Goal: Information Seeking & Learning: Learn about a topic

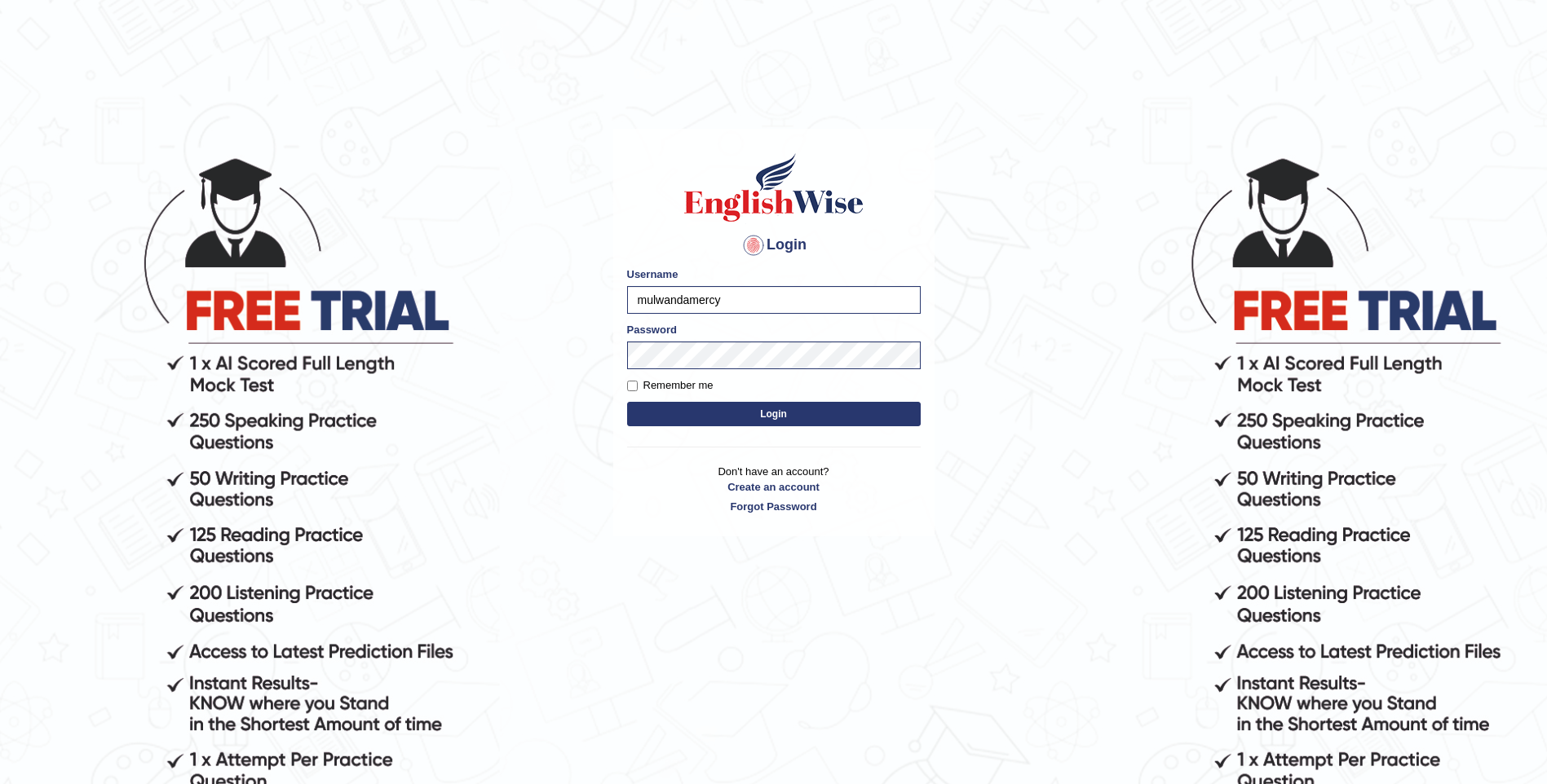
click at [714, 413] on button "Login" at bounding box center [774, 414] width 293 height 25
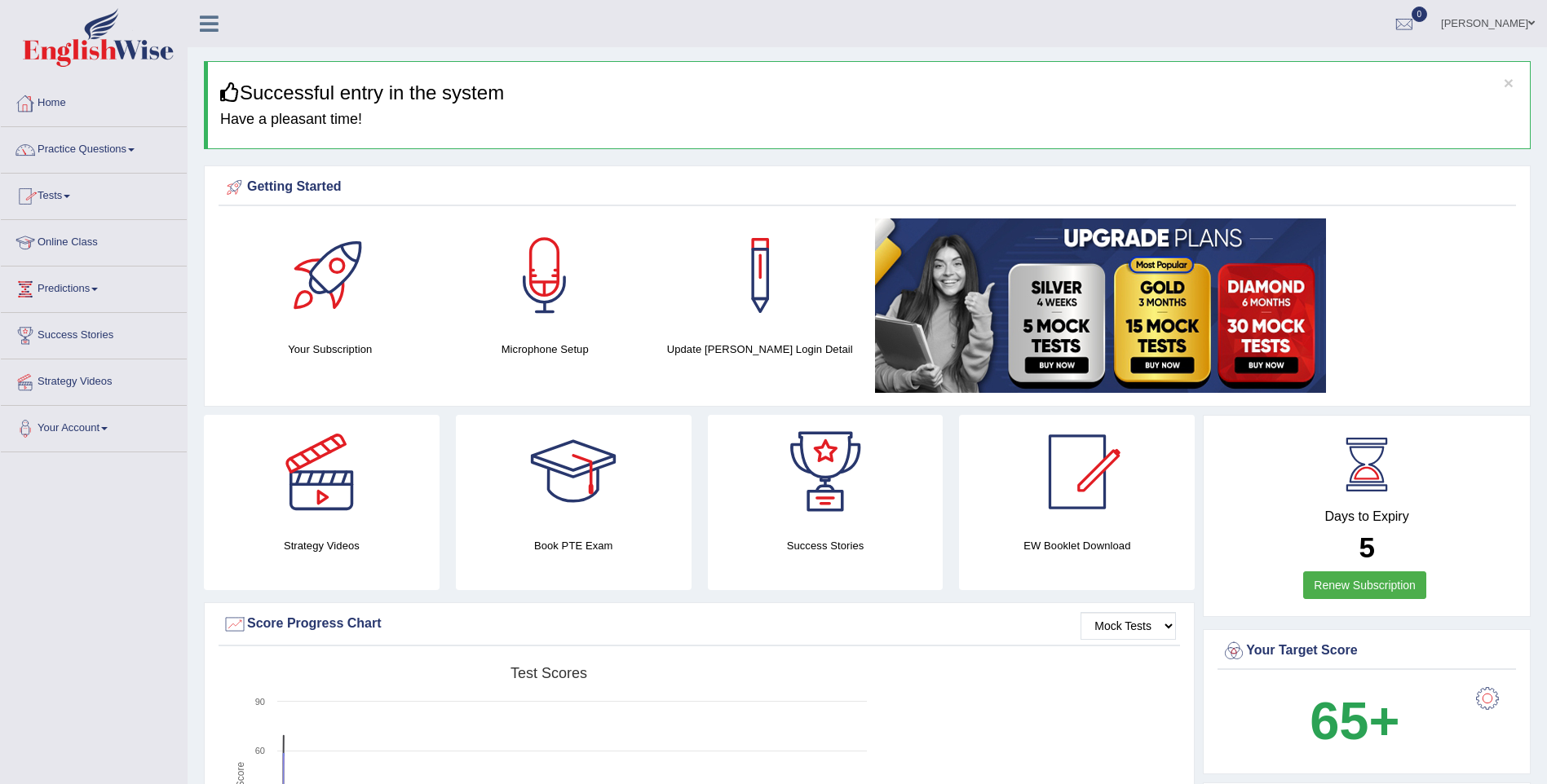
click at [56, 98] on link "Home" at bounding box center [93, 101] width 186 height 41
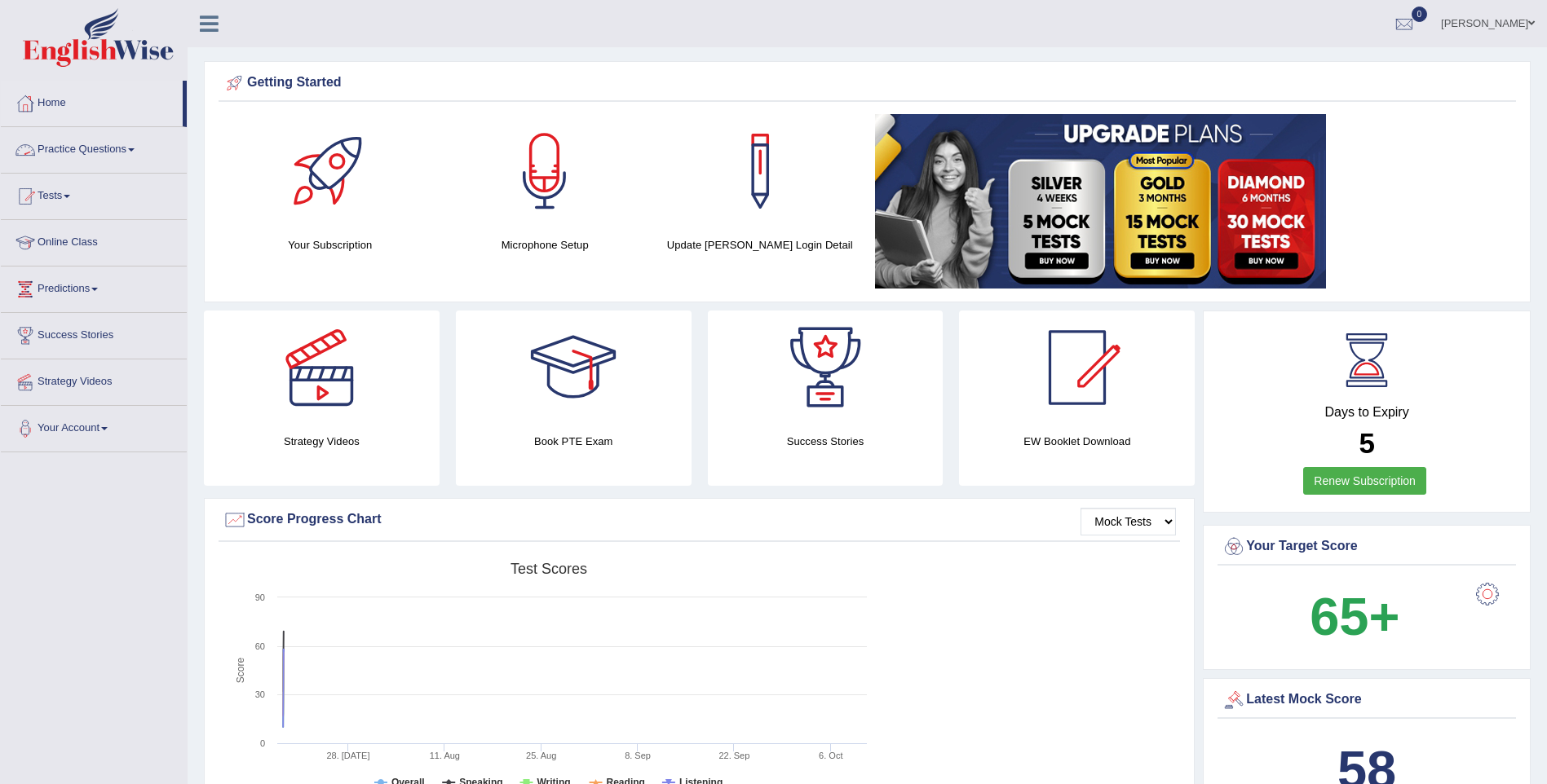
click at [135, 149] on span at bounding box center [131, 150] width 6 height 4
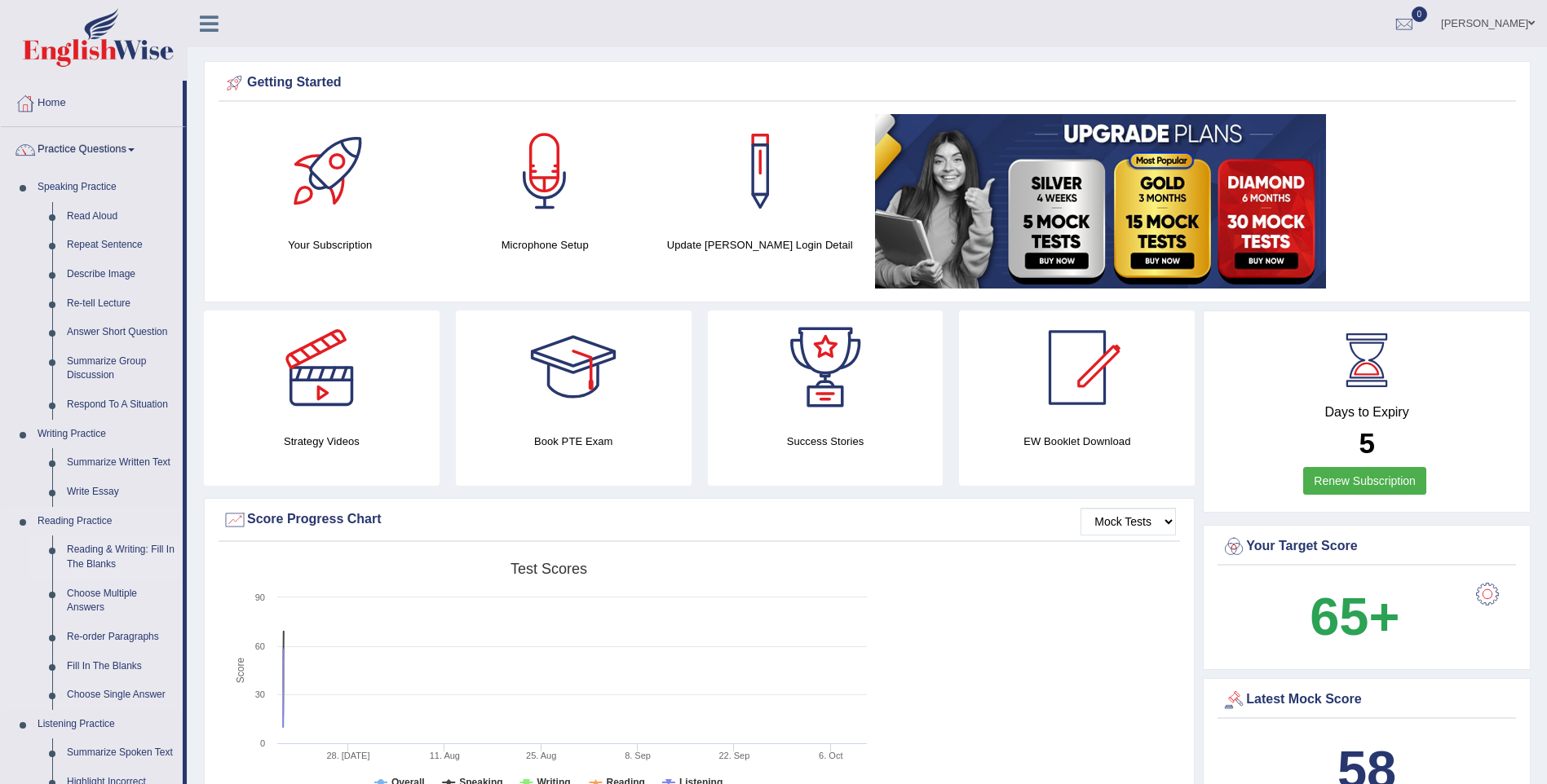
click at [85, 553] on link "Reading & Writing: Fill In The Blanks" at bounding box center [121, 557] width 123 height 43
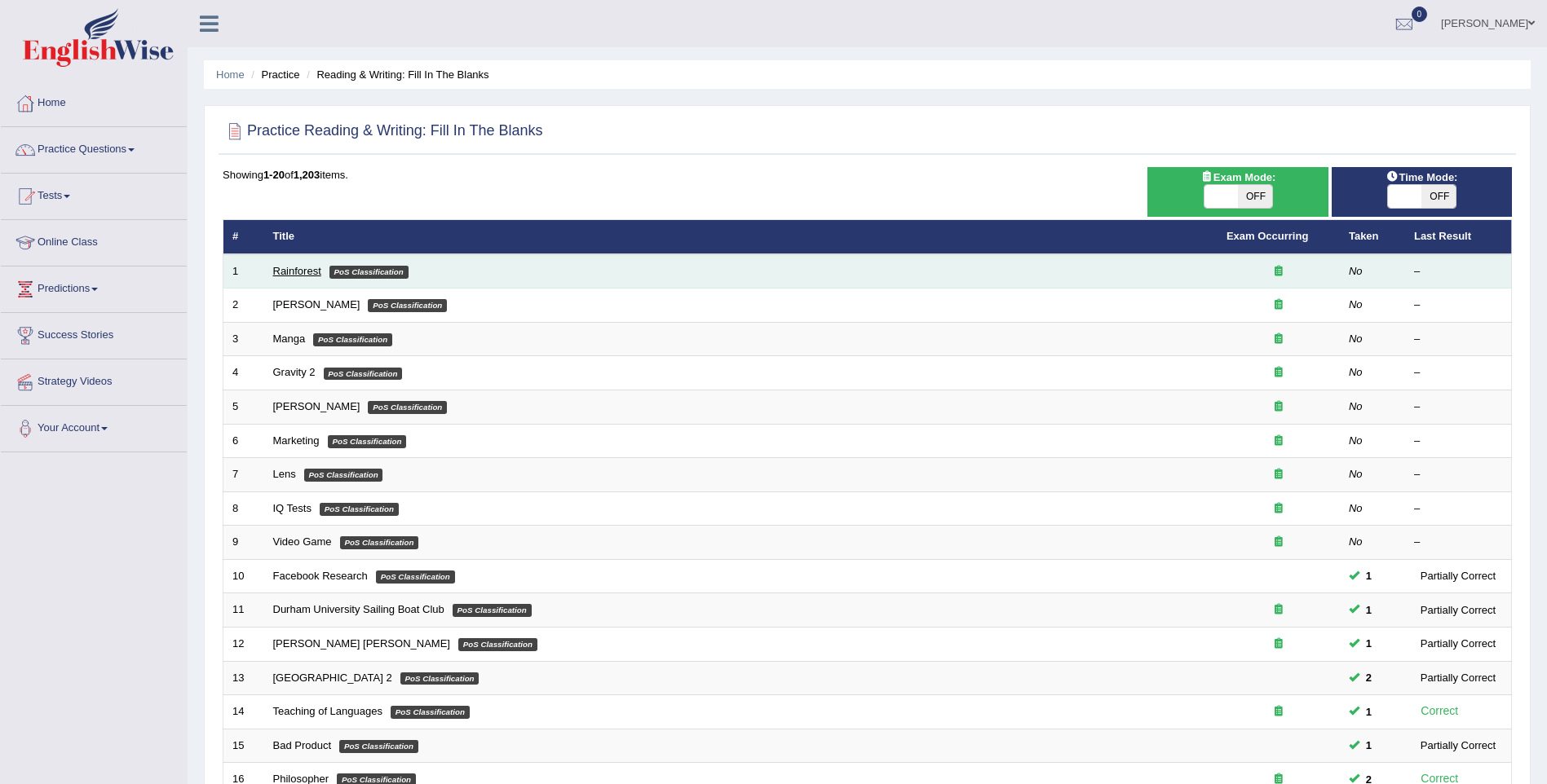
click at [301, 267] on link "Rainforest" at bounding box center [297, 270] width 49 height 12
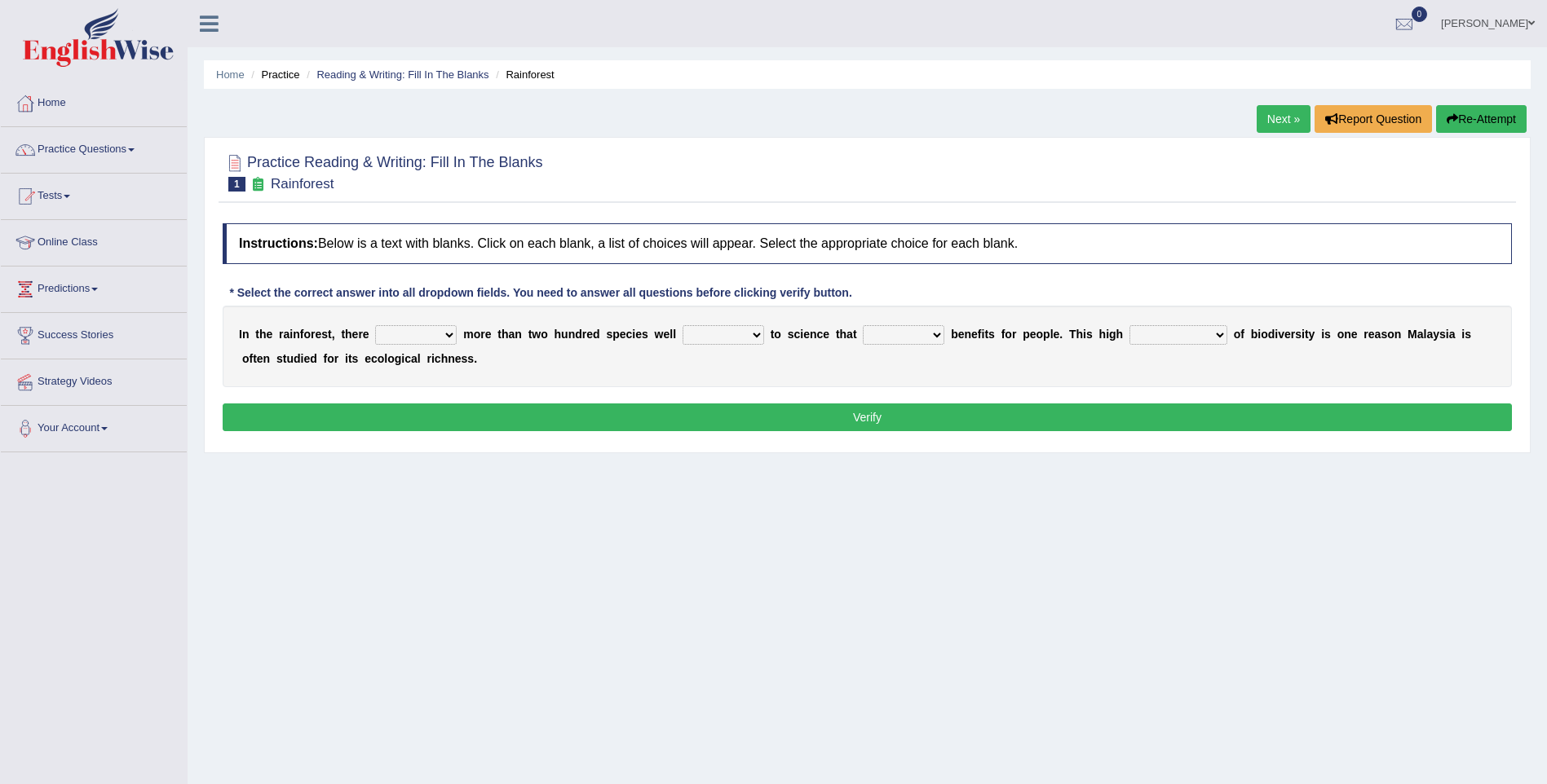
click at [375, 331] on select "have can be has is" at bounding box center [415, 334] width 82 height 19
select select "have"
click at [375, 325] on select "have can be has is" at bounding box center [415, 334] width 82 height 19
click at [698, 334] on select "knowing known knew know" at bounding box center [723, 334] width 82 height 19
select select "known"
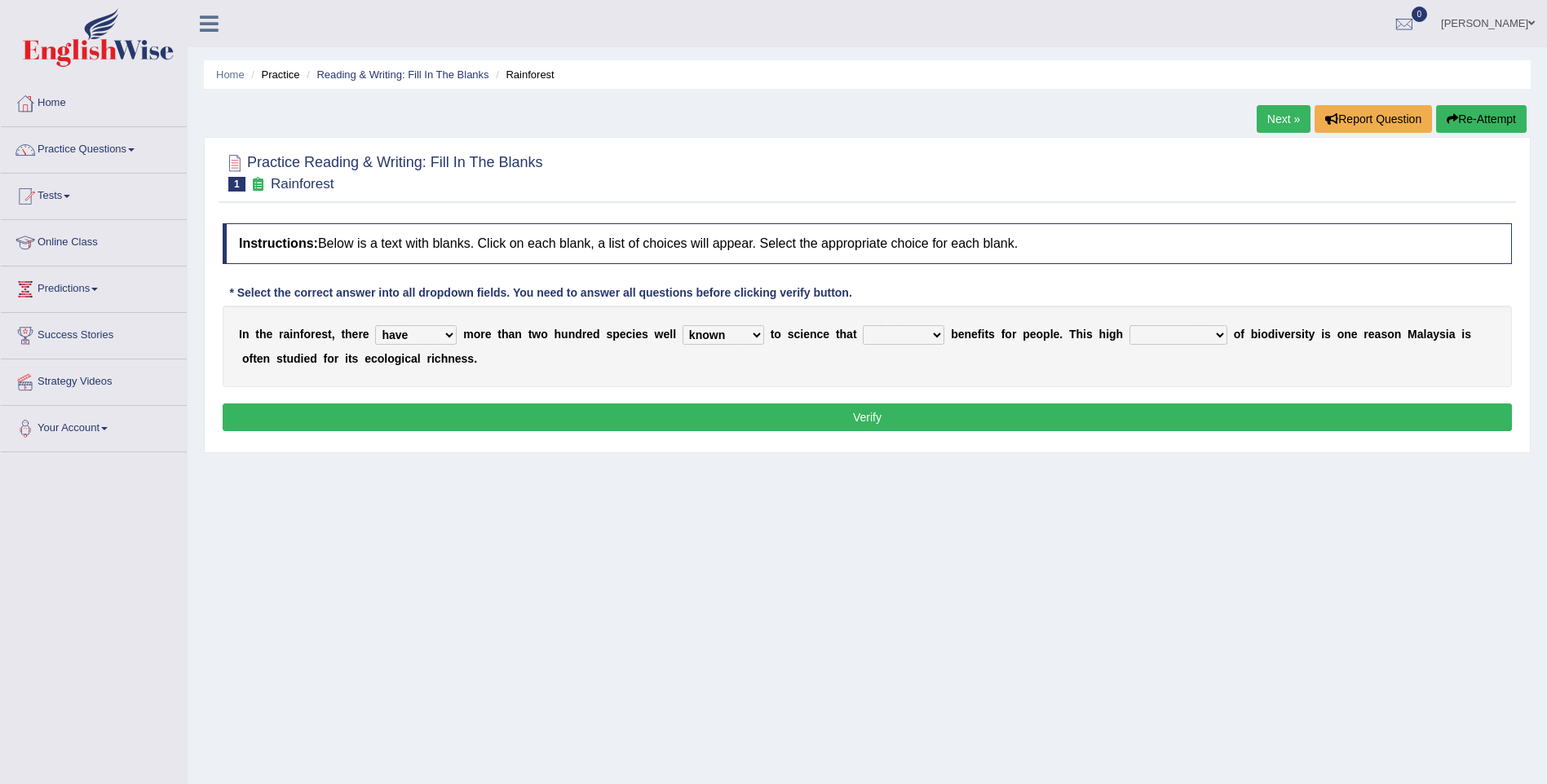
click at [682, 325] on select "knowing known knew know" at bounding box center [723, 334] width 82 height 19
click at [885, 337] on select "contain contained containing contains" at bounding box center [903, 334] width 82 height 19
select select "contains"
click at [863, 325] on select "contain contained containing contains" at bounding box center [903, 334] width 82 height 19
click at [1129, 325] on select "condensation conjunction continuity complexity" at bounding box center [1178, 334] width 98 height 19
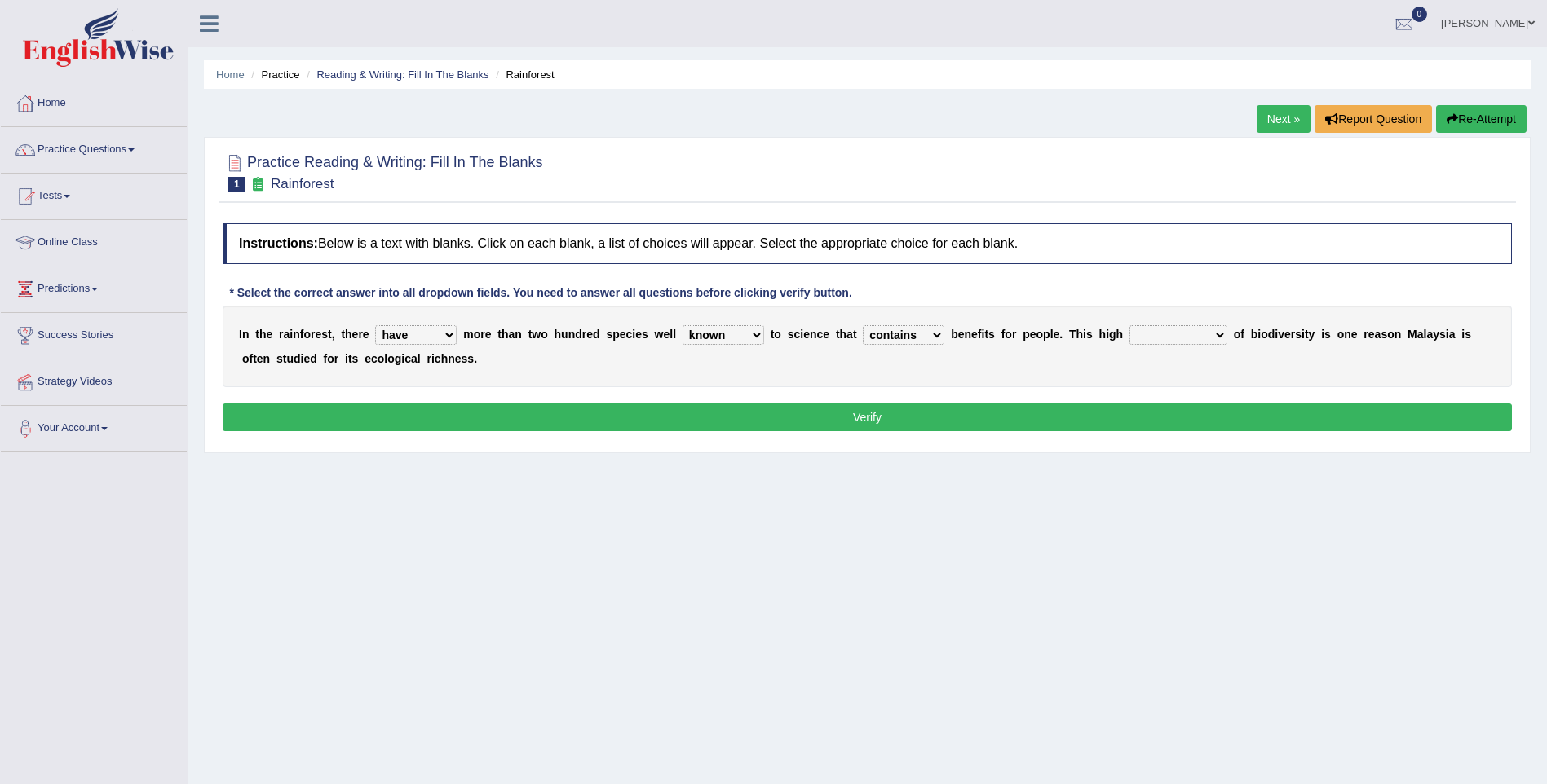
select select "continuity"
click at [1129, 325] on select "condensation conjunction continuity complexity" at bounding box center [1178, 334] width 98 height 19
click at [1050, 419] on button "Verify" at bounding box center [866, 418] width 1289 height 27
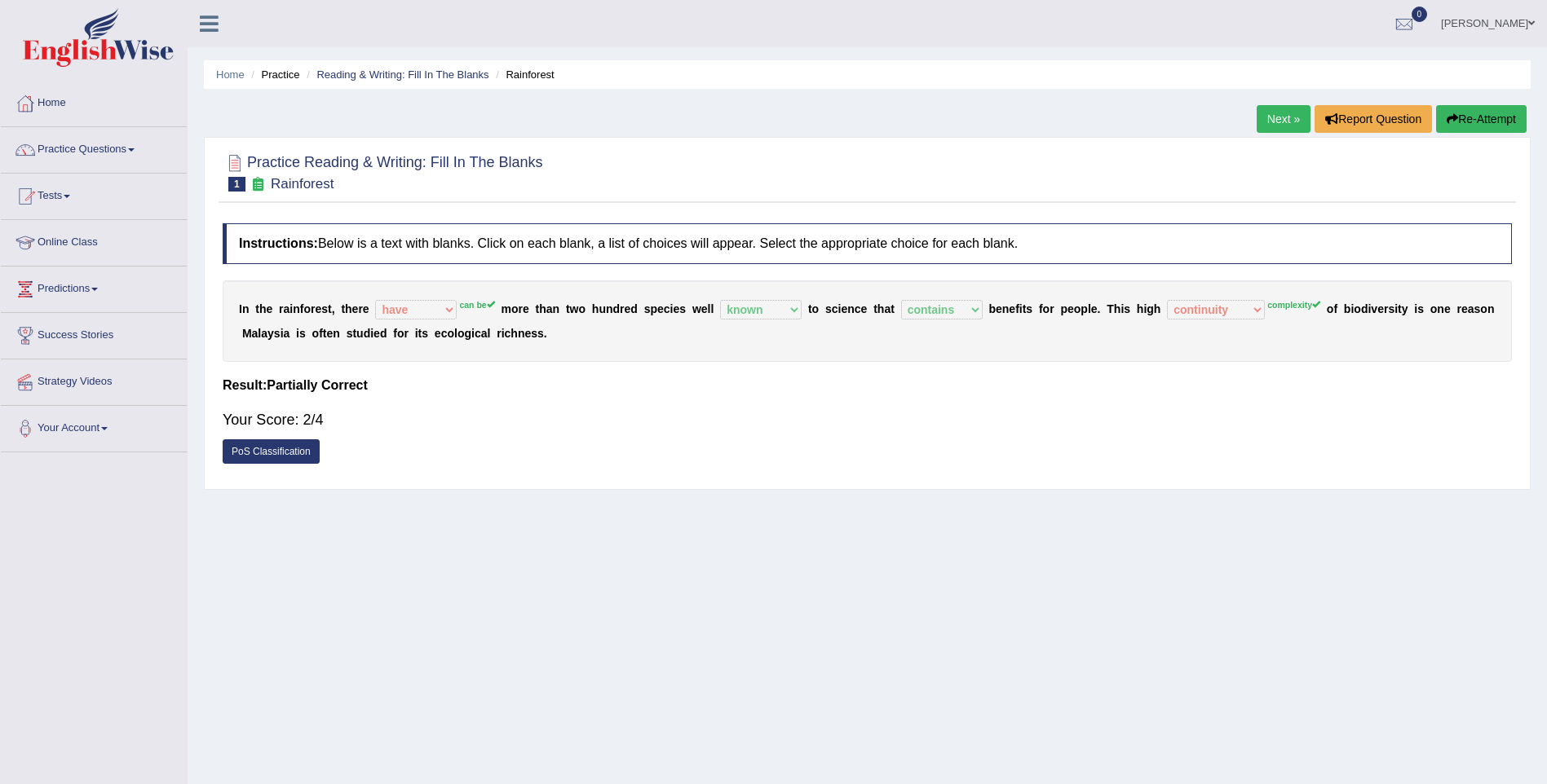
click at [1262, 123] on link "Next »" at bounding box center [1283, 119] width 54 height 27
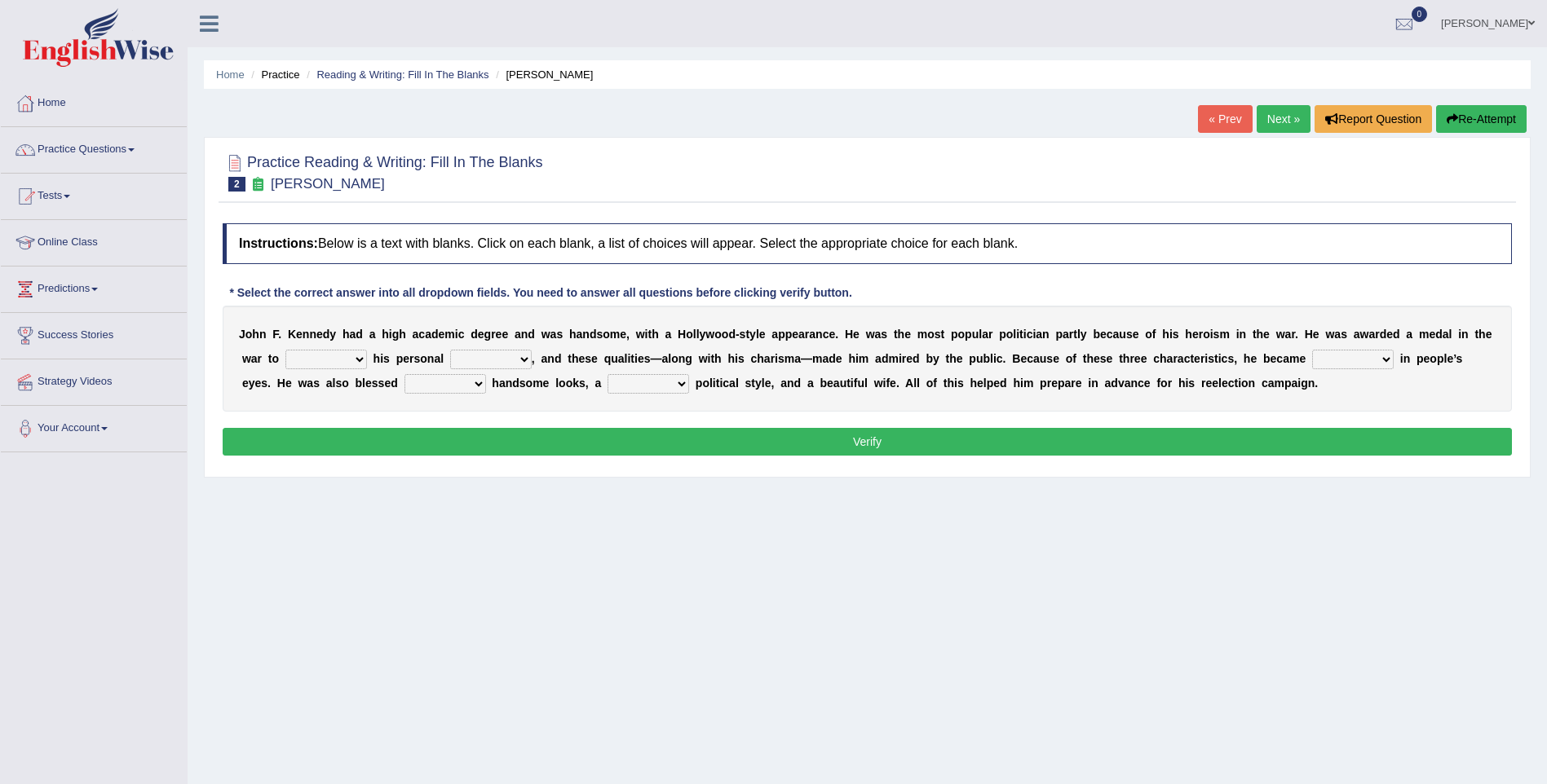
click at [296, 359] on select "prove show evidence upthrow" at bounding box center [326, 359] width 82 height 19
select select "prove"
click at [286, 350] on select "prove show evidence upthrow" at bounding box center [326, 359] width 82 height 19
click at [450, 361] on select "passion courage charm liking" at bounding box center [490, 359] width 82 height 19
click at [308, 352] on select "prove show evidence upthrow" at bounding box center [326, 359] width 82 height 19
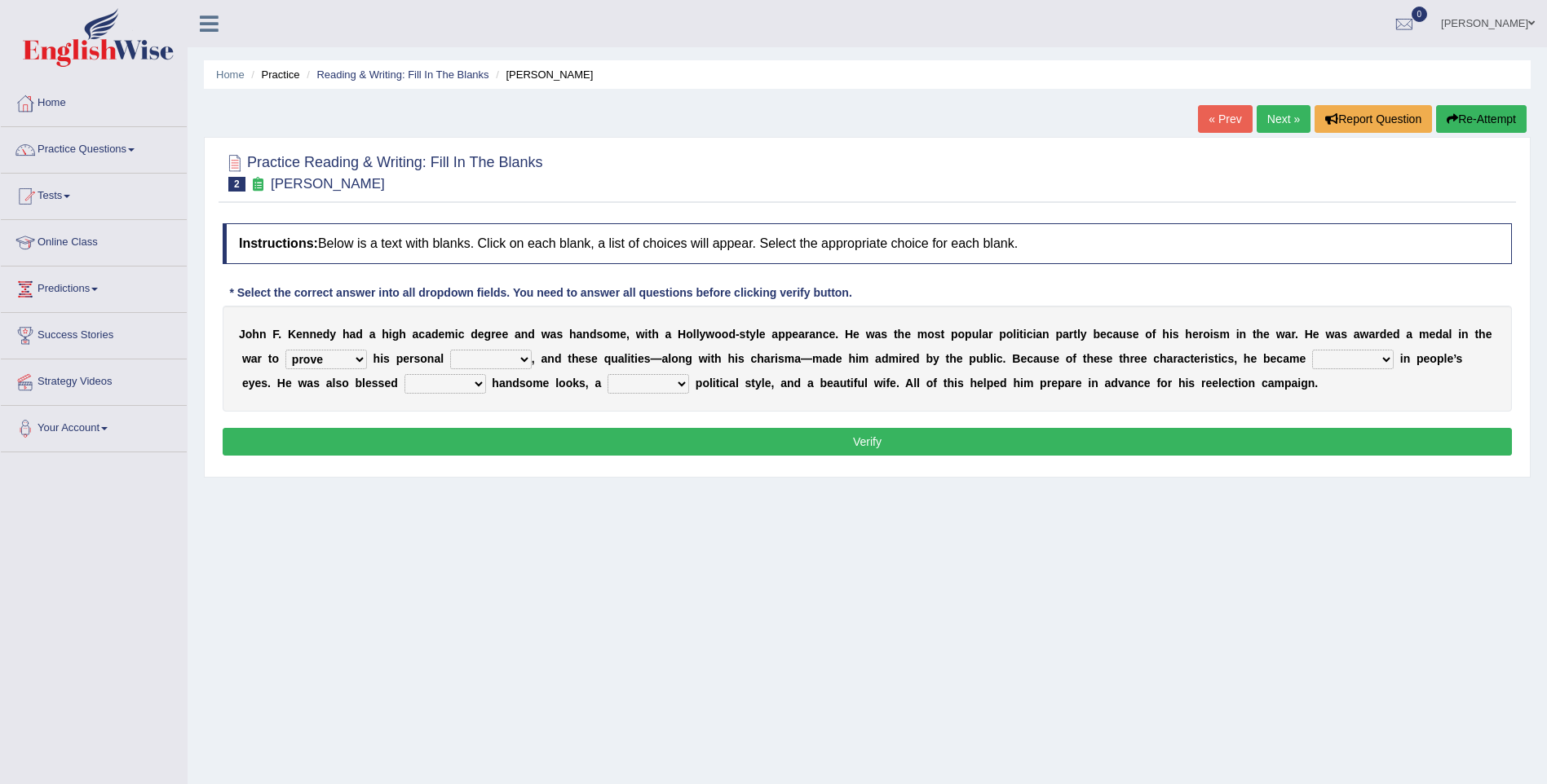
click at [450, 356] on select "passion courage charm liking" at bounding box center [490, 359] width 82 height 19
select select "courage"
click at [450, 350] on select "passion courage charm liking" at bounding box center [490, 359] width 82 height 19
click at [1312, 362] on select "iconic ironic identical impotent" at bounding box center [1352, 359] width 82 height 19
select select "iconic"
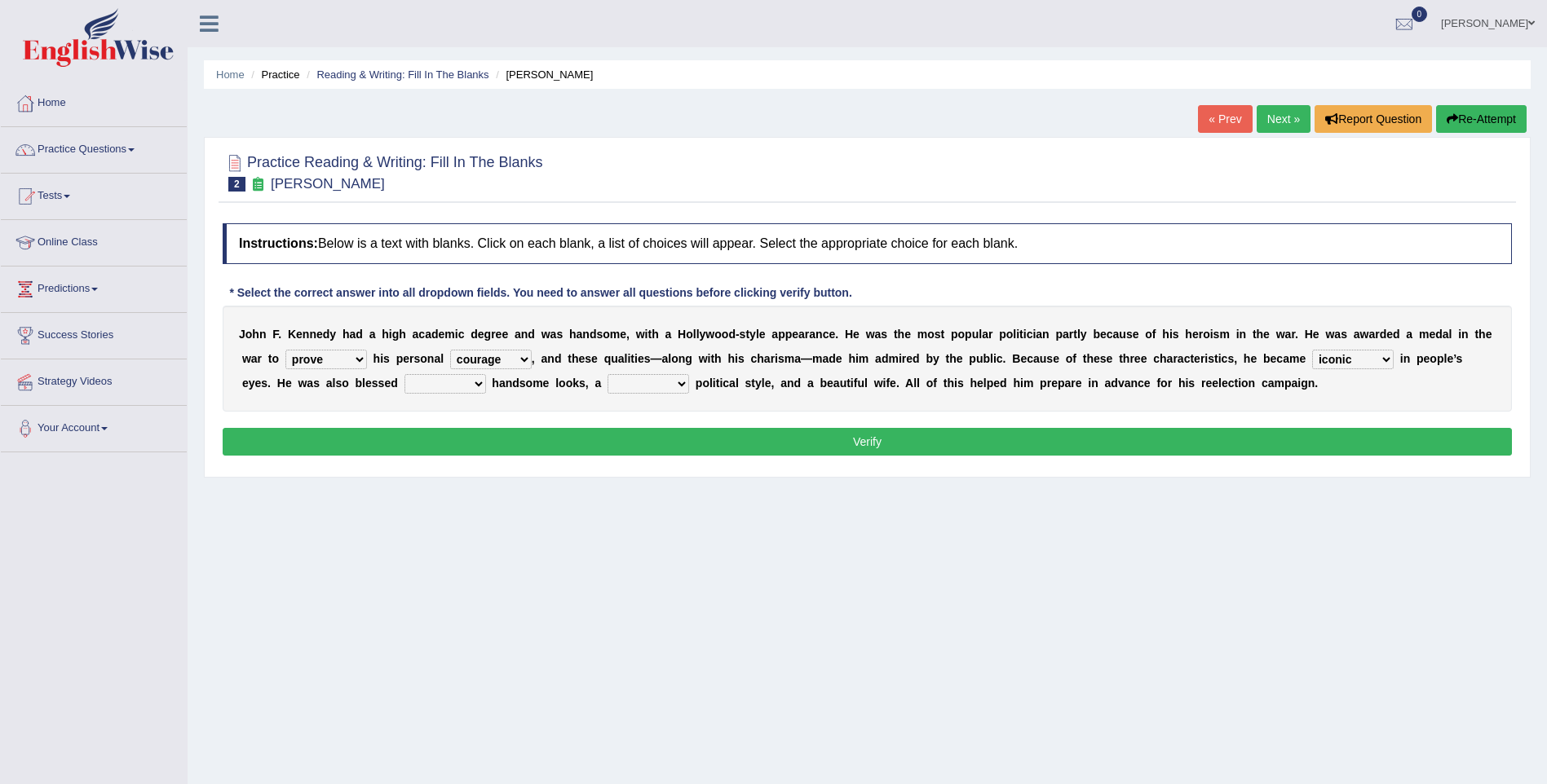
click at [1312, 350] on select "iconic ironic identical impotent" at bounding box center [1352, 359] width 82 height 19
click at [405, 376] on select "with in upon to" at bounding box center [445, 384] width 82 height 19
select select "with"
click at [405, 375] on select "with in upon to" at bounding box center [445, 384] width 82 height 19
click at [607, 382] on select "mending mends mended mend" at bounding box center [648, 384] width 82 height 19
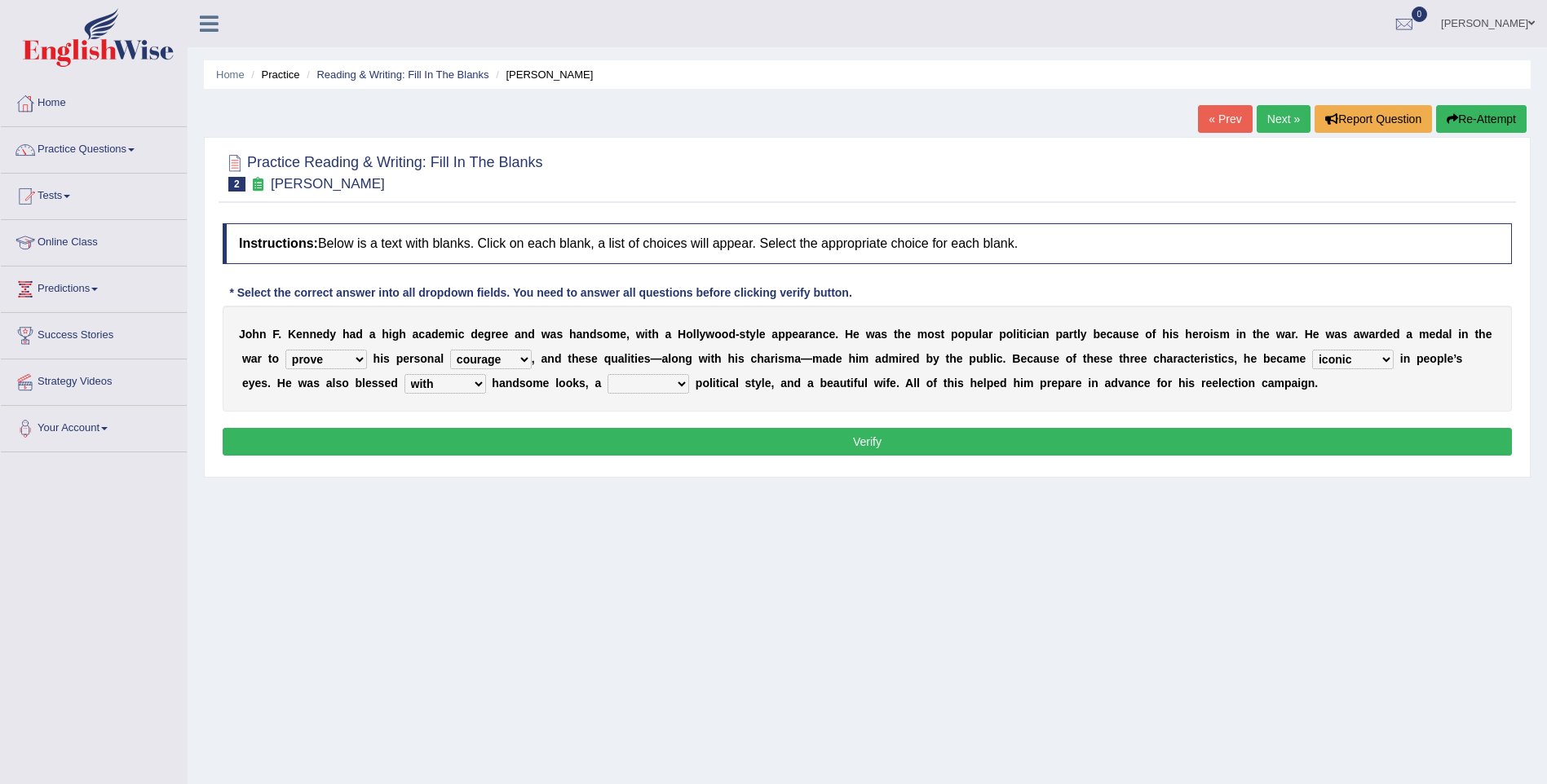
select select "mending"
click at [607, 375] on select "mending mends mended mend" at bounding box center [648, 384] width 82 height 19
click at [550, 438] on button "Verify" at bounding box center [866, 441] width 1289 height 27
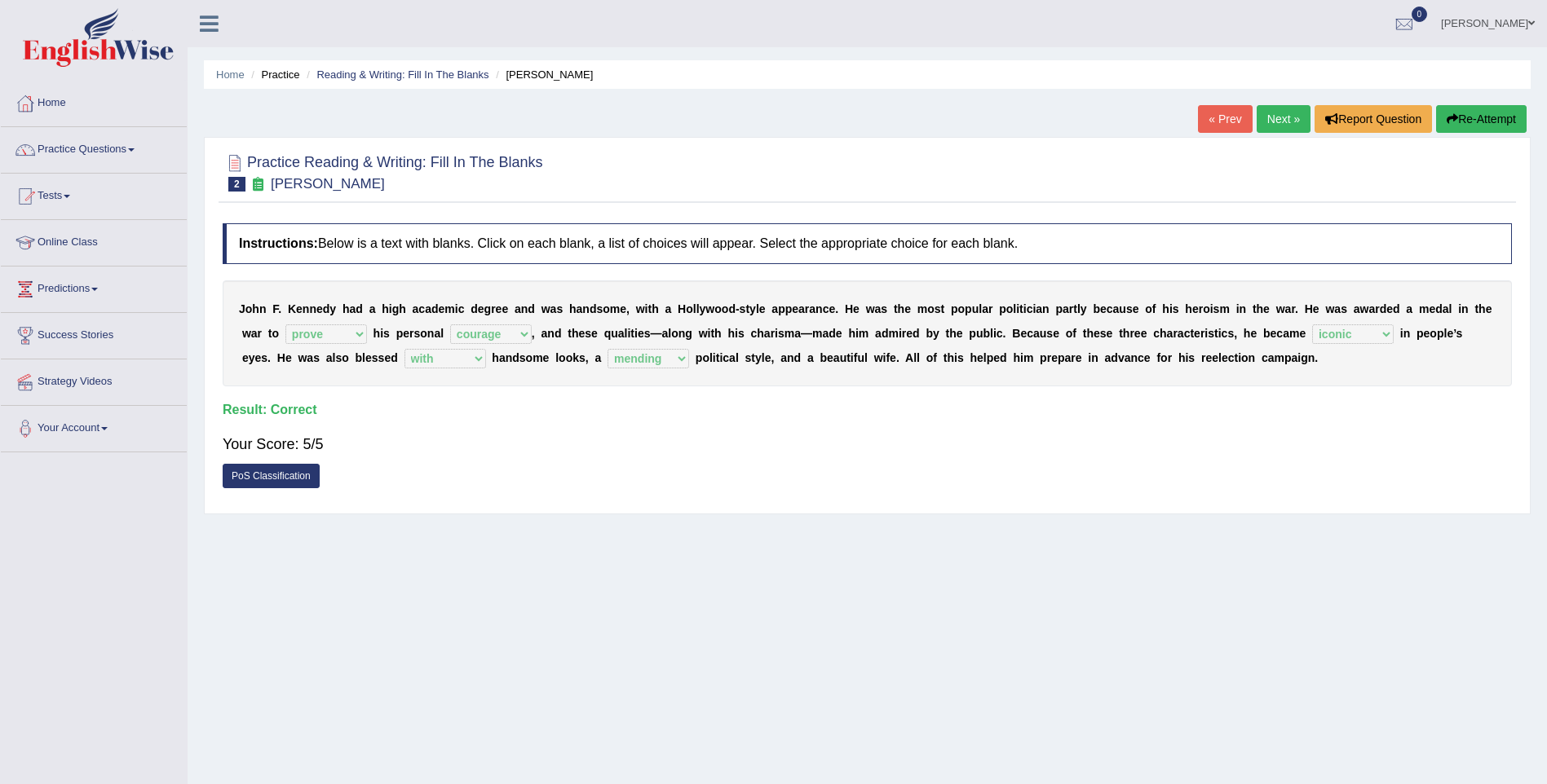
click at [1267, 114] on link "Next »" at bounding box center [1283, 119] width 54 height 27
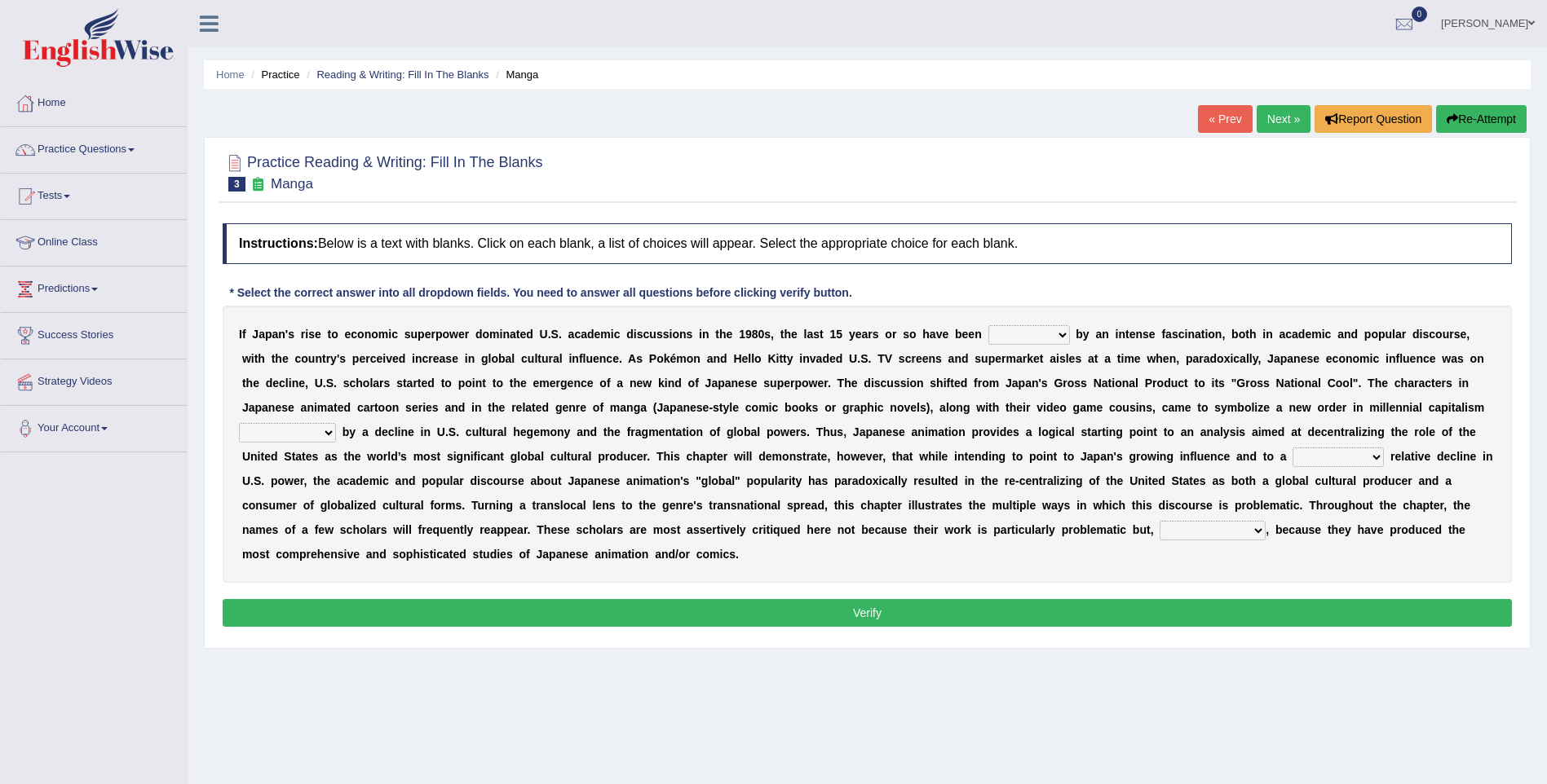
click at [993, 328] on select "marked dedicated made inspired" at bounding box center [1029, 334] width 82 height 19
select select "marked"
click at [988, 325] on select "marked dedicated made inspired" at bounding box center [1029, 334] width 82 height 19
click at [336, 423] on select "pocessed characterized opposed tangled" at bounding box center [288, 432] width 97 height 19
select select "characterized"
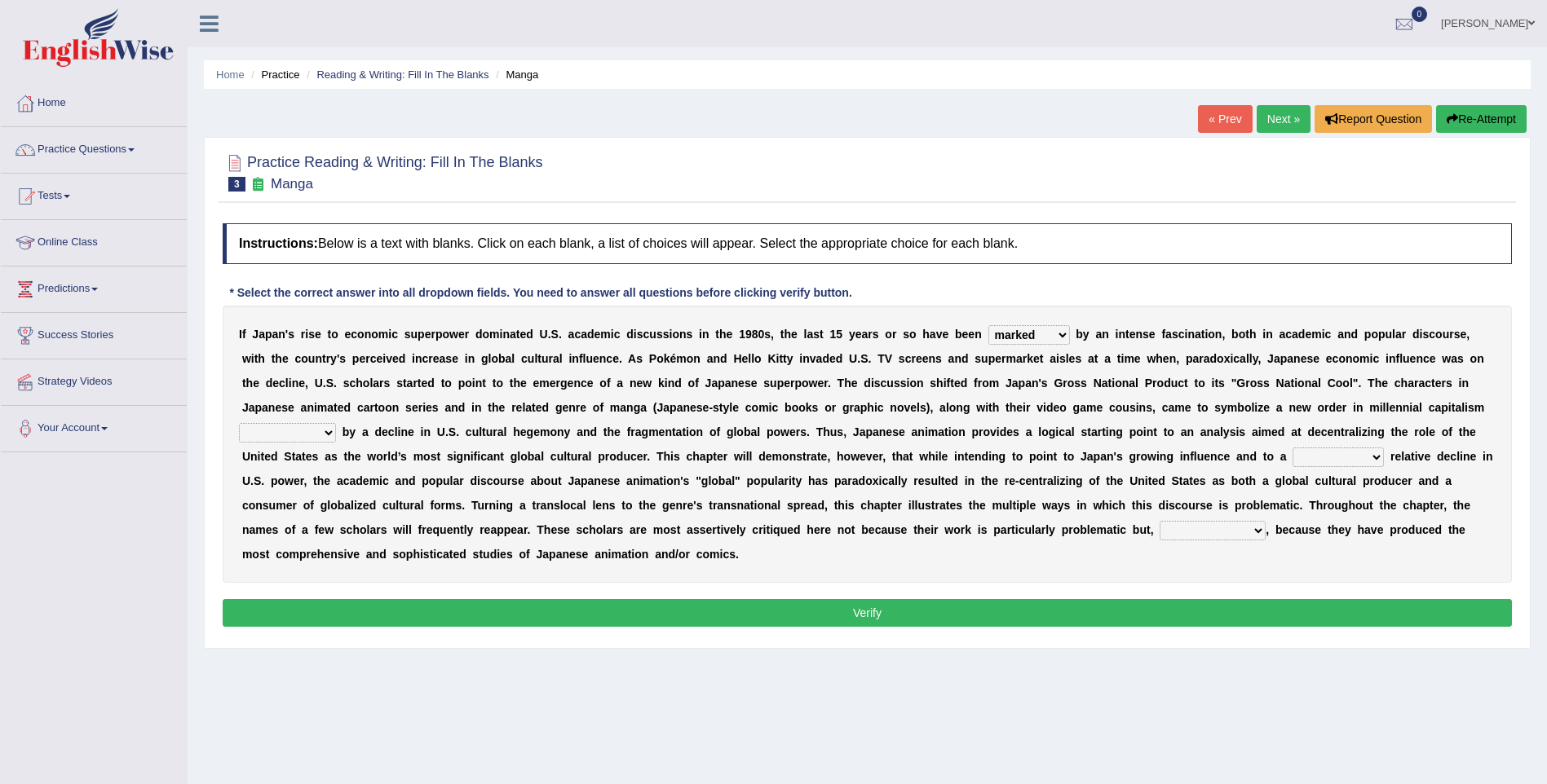
click at [336, 423] on select "pocessed characterized opposed tangled" at bounding box center [288, 432] width 97 height 19
click at [1292, 456] on select "concomitant discrete proportional legitimate" at bounding box center [1338, 457] width 92 height 19
select select "concomitant"
click at [1292, 448] on select "concomitant discrete proportional legitimate" at bounding box center [1338, 457] width 92 height 19
click at [1160, 528] on select "however on the contrary in addition on the whole" at bounding box center [1213, 530] width 106 height 19
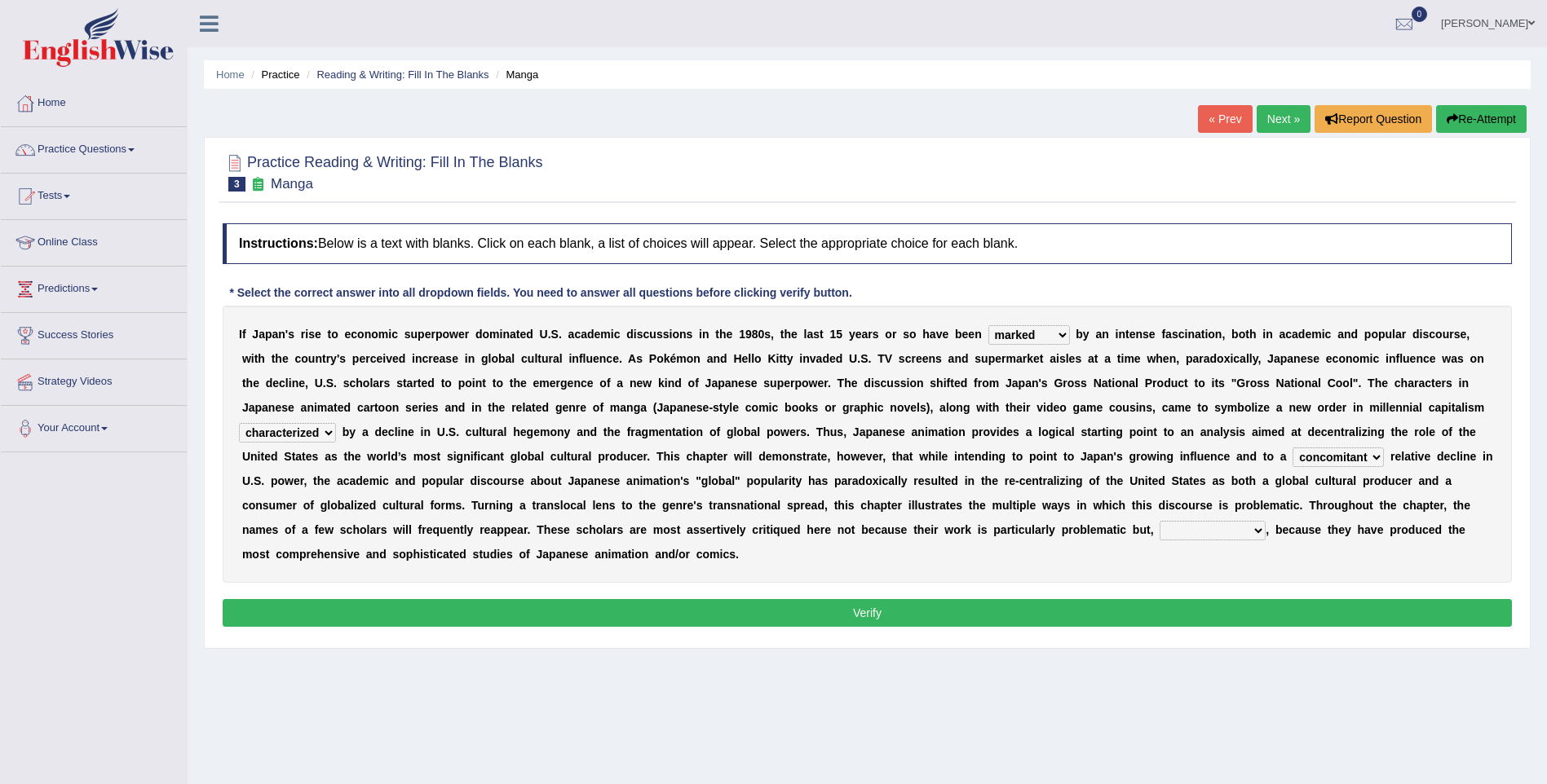
select select "on the contrary"
click at [1160, 521] on select "however on the contrary in addition on the whole" at bounding box center [1213, 530] width 106 height 19
click at [605, 599] on button "Verify" at bounding box center [866, 613] width 1289 height 27
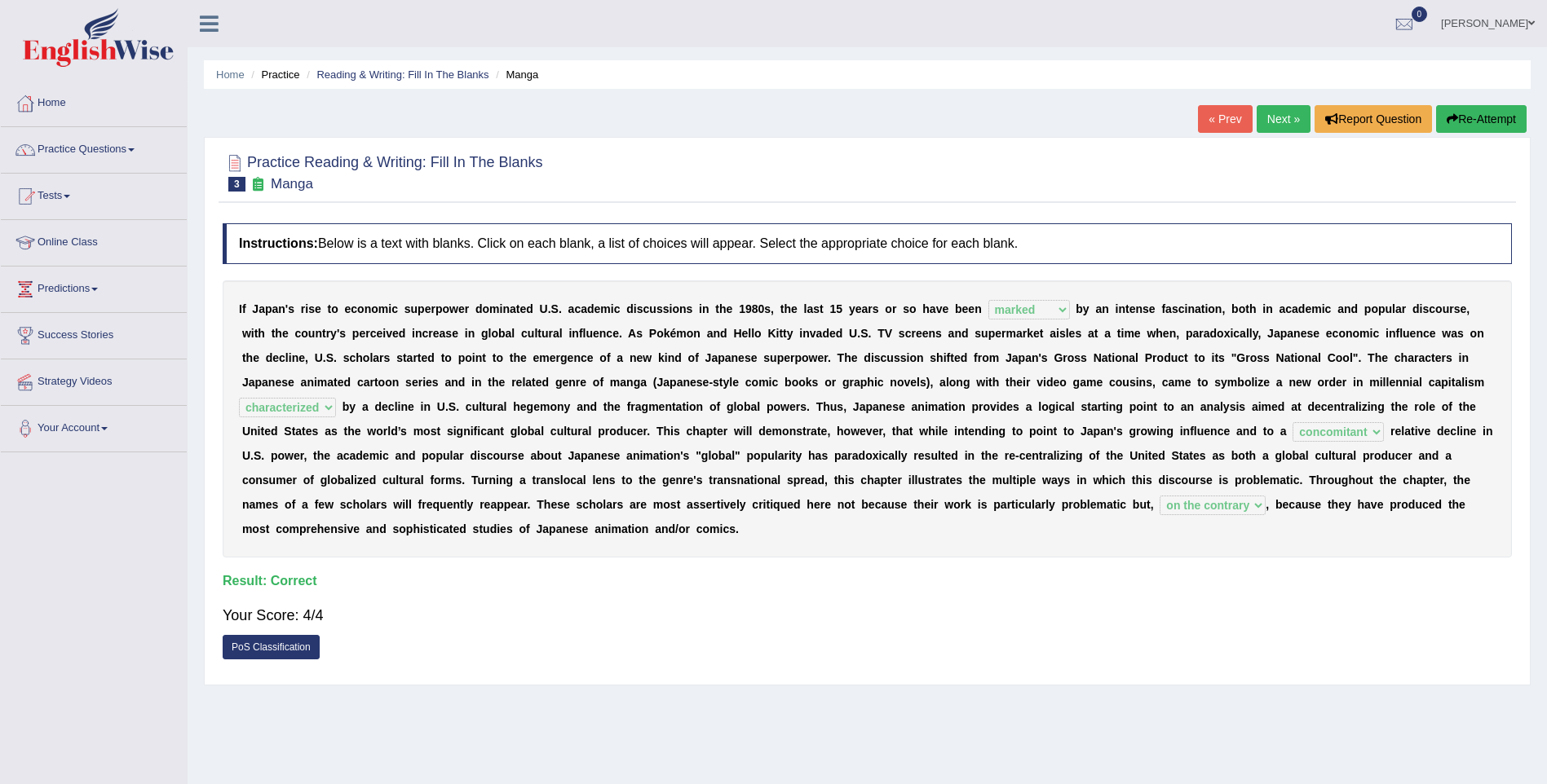
click at [1275, 120] on link "Next »" at bounding box center [1283, 119] width 54 height 27
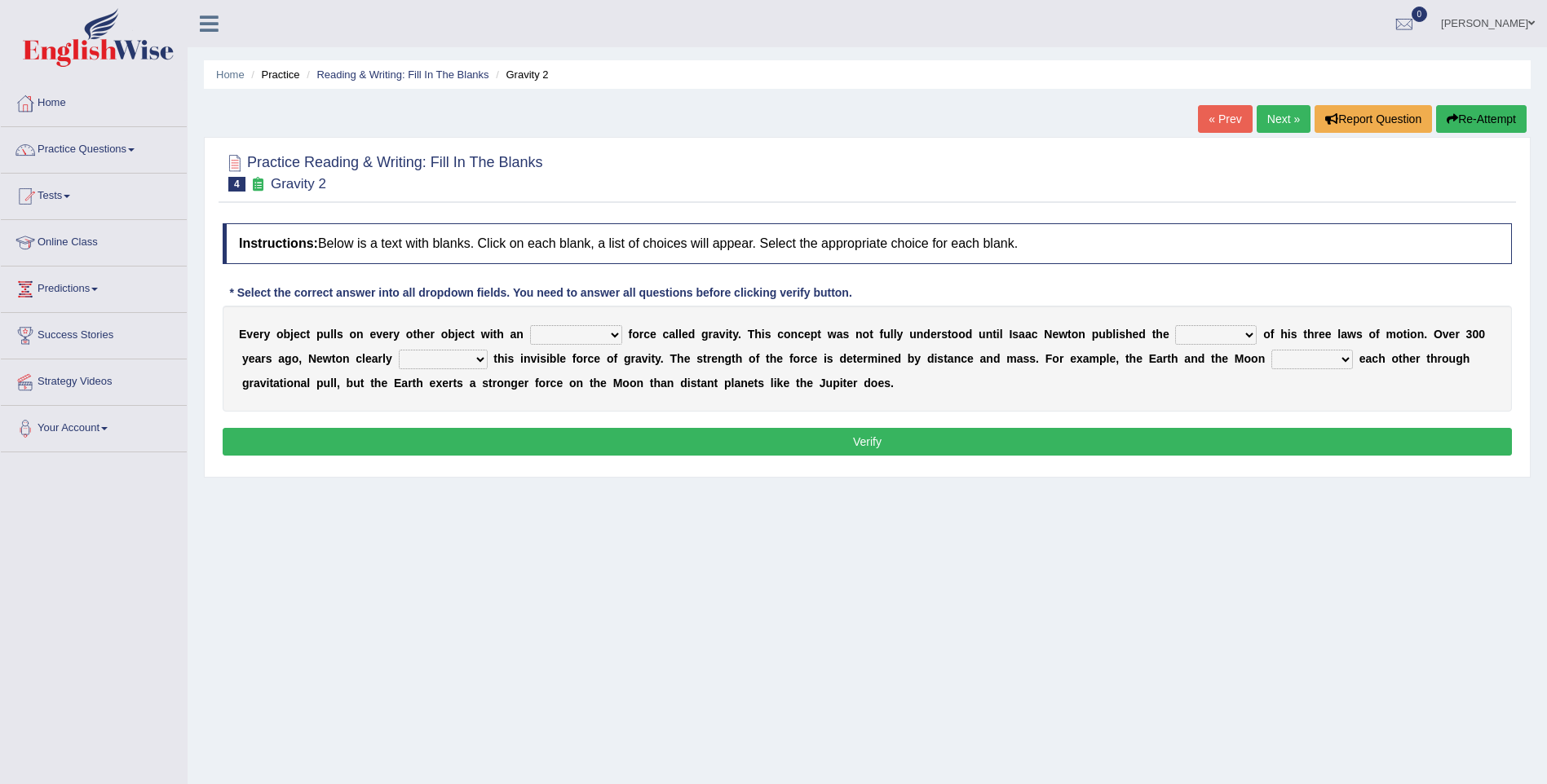
click at [567, 331] on select "invisible unknown unbelievable inconsistent" at bounding box center [576, 334] width 93 height 19
select select "invisible"
click at [530, 325] on select "invisible unknown unbelievable inconsistent" at bounding box center [576, 334] width 93 height 19
click at [1175, 328] on select "concept theory method argument" at bounding box center [1215, 334] width 82 height 19
select select "theory"
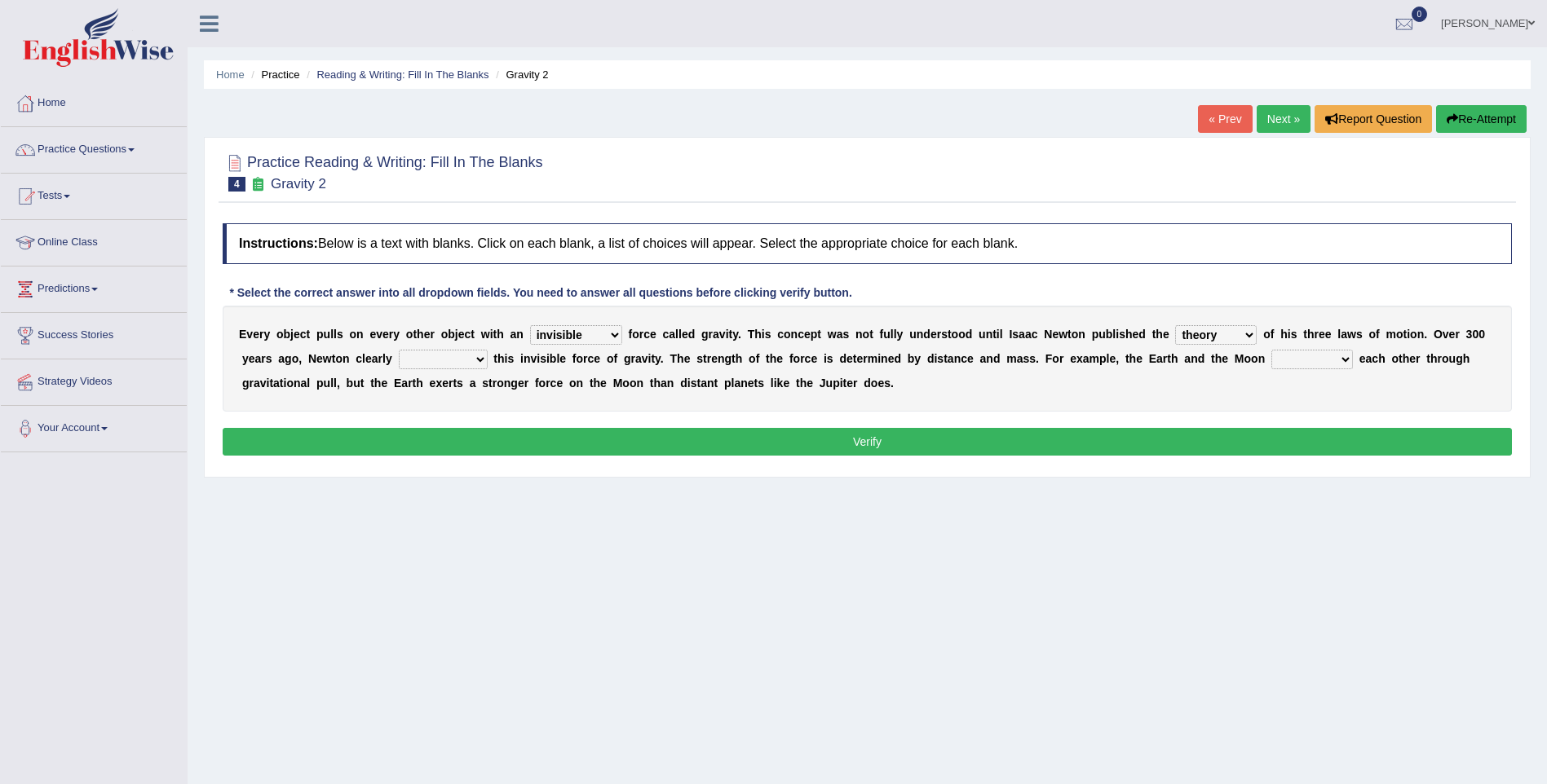
click at [1175, 325] on select "concept theory method argument" at bounding box center [1215, 334] width 82 height 19
click at [398, 354] on select "explained undermined overturned realized" at bounding box center [442, 359] width 89 height 19
select select "explained"
click at [398, 350] on select "explained undermined overturned realized" at bounding box center [442, 359] width 89 height 19
click at [1271, 352] on select "affect spin evade span" at bounding box center [1312, 359] width 82 height 19
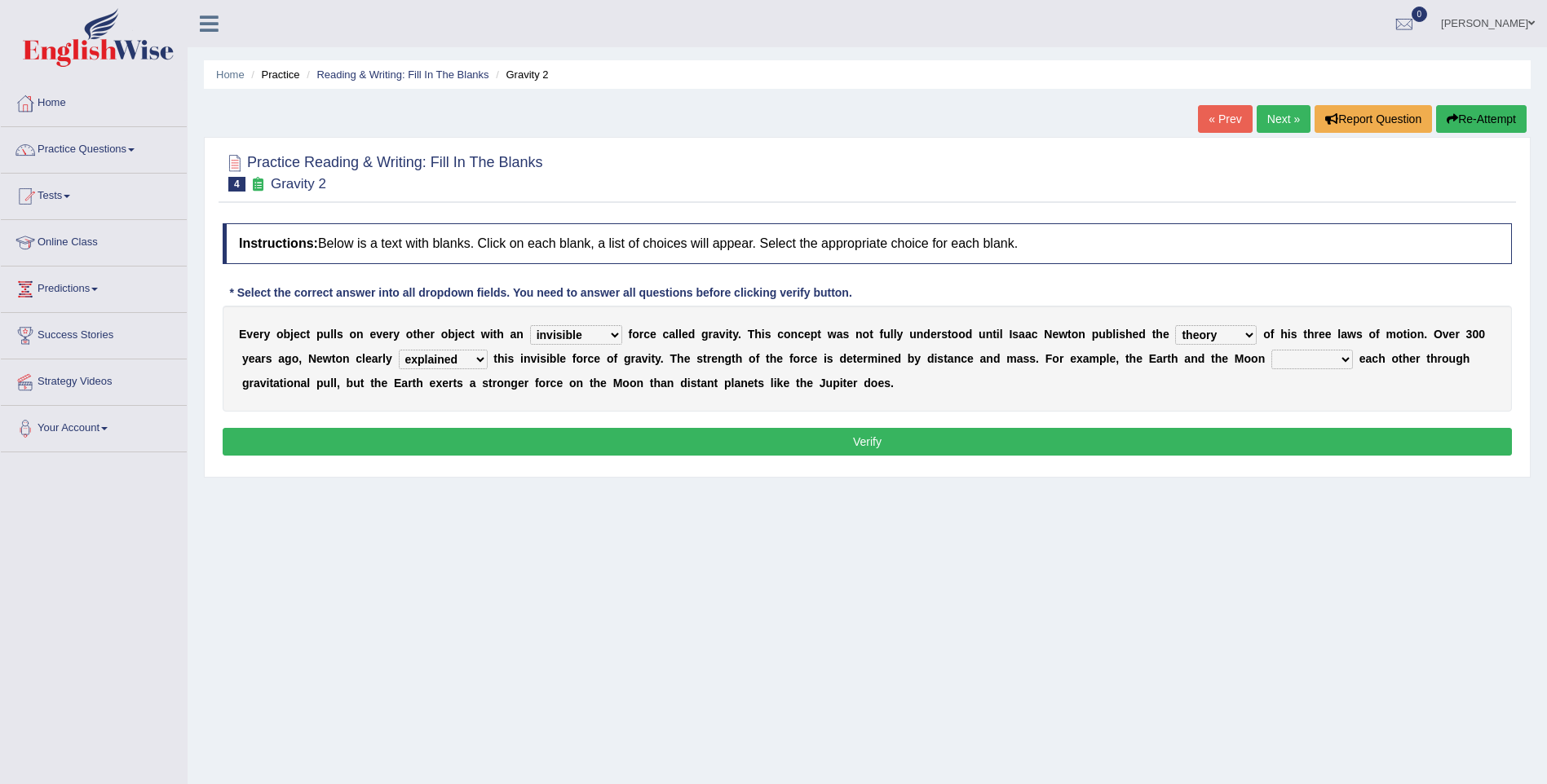
select select "spin"
click at [1271, 350] on select "affect spin evade span" at bounding box center [1312, 359] width 82 height 19
click at [706, 443] on button "Verify" at bounding box center [866, 441] width 1289 height 27
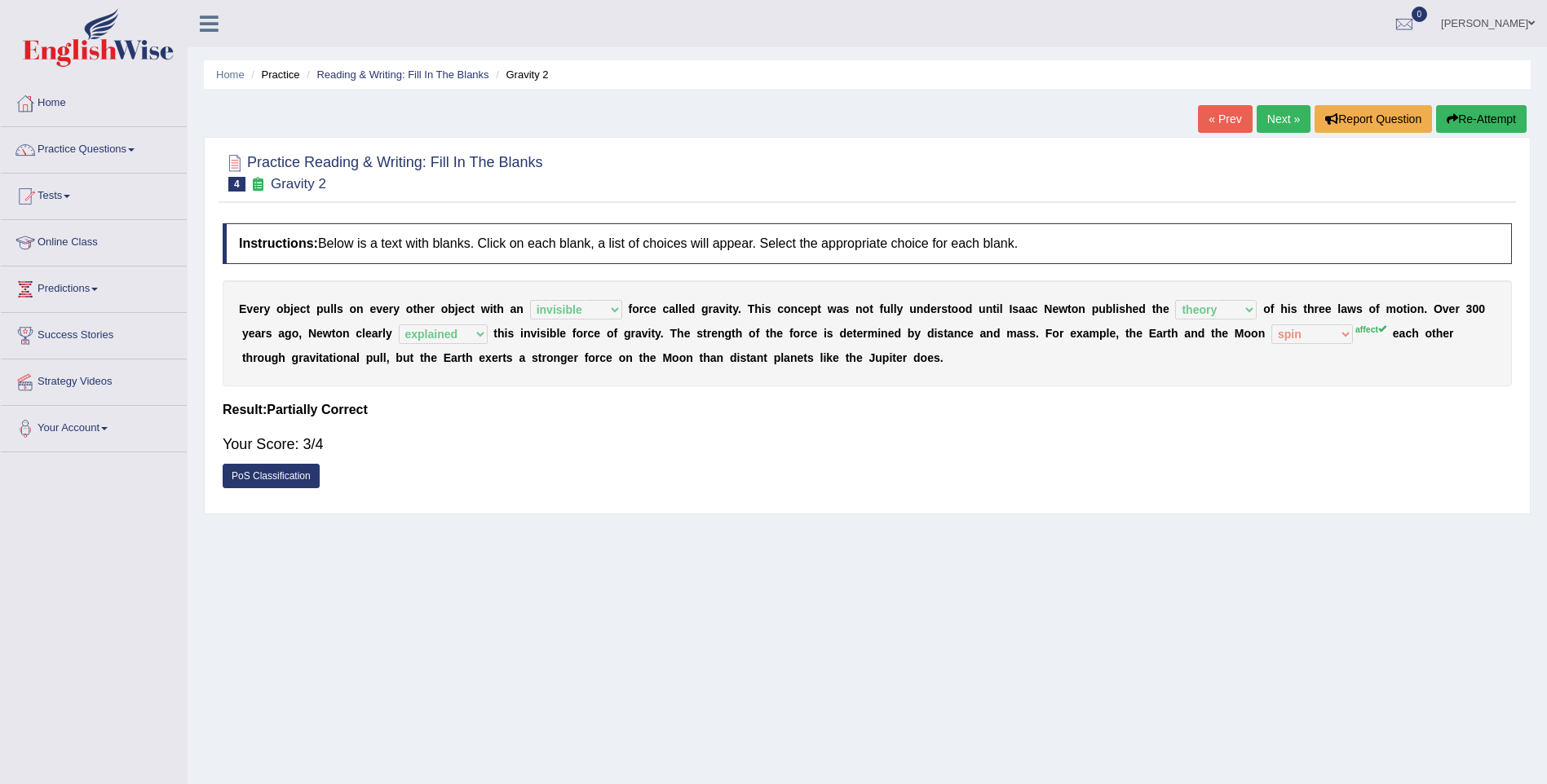
click at [1277, 122] on link "Next »" at bounding box center [1283, 119] width 54 height 27
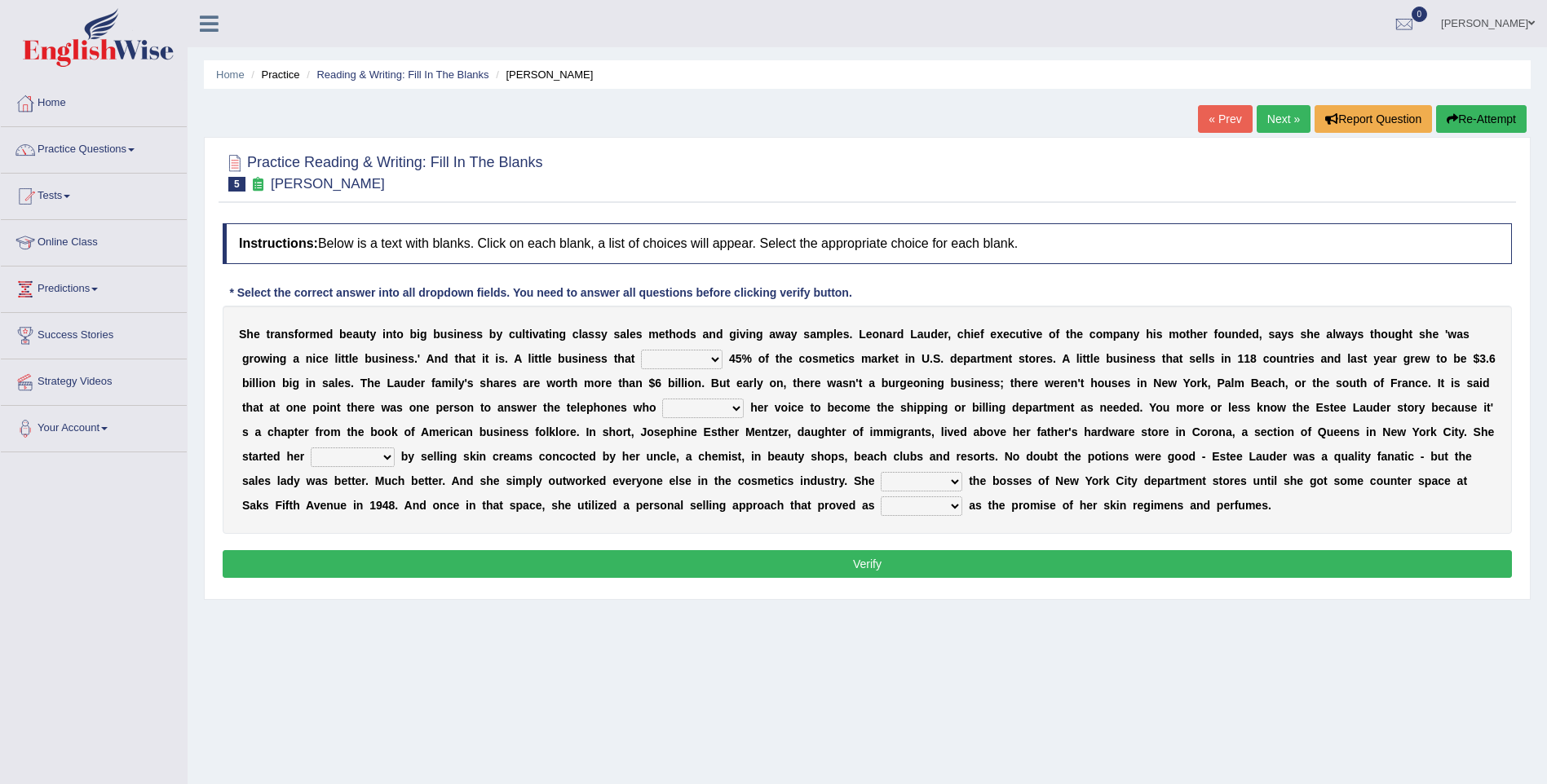
click at [835, 194] on div at bounding box center [866, 171] width 1289 height 49
click at [641, 367] on select "has controls makes maintains" at bounding box center [681, 359] width 82 height 19
click at [641, 350] on select "has controls makes maintains" at bounding box center [681, 359] width 82 height 19
click at [641, 360] on select "has controls makes maintains" at bounding box center [681, 359] width 82 height 19
click at [641, 350] on select "has controls makes maintains" at bounding box center [681, 359] width 82 height 19
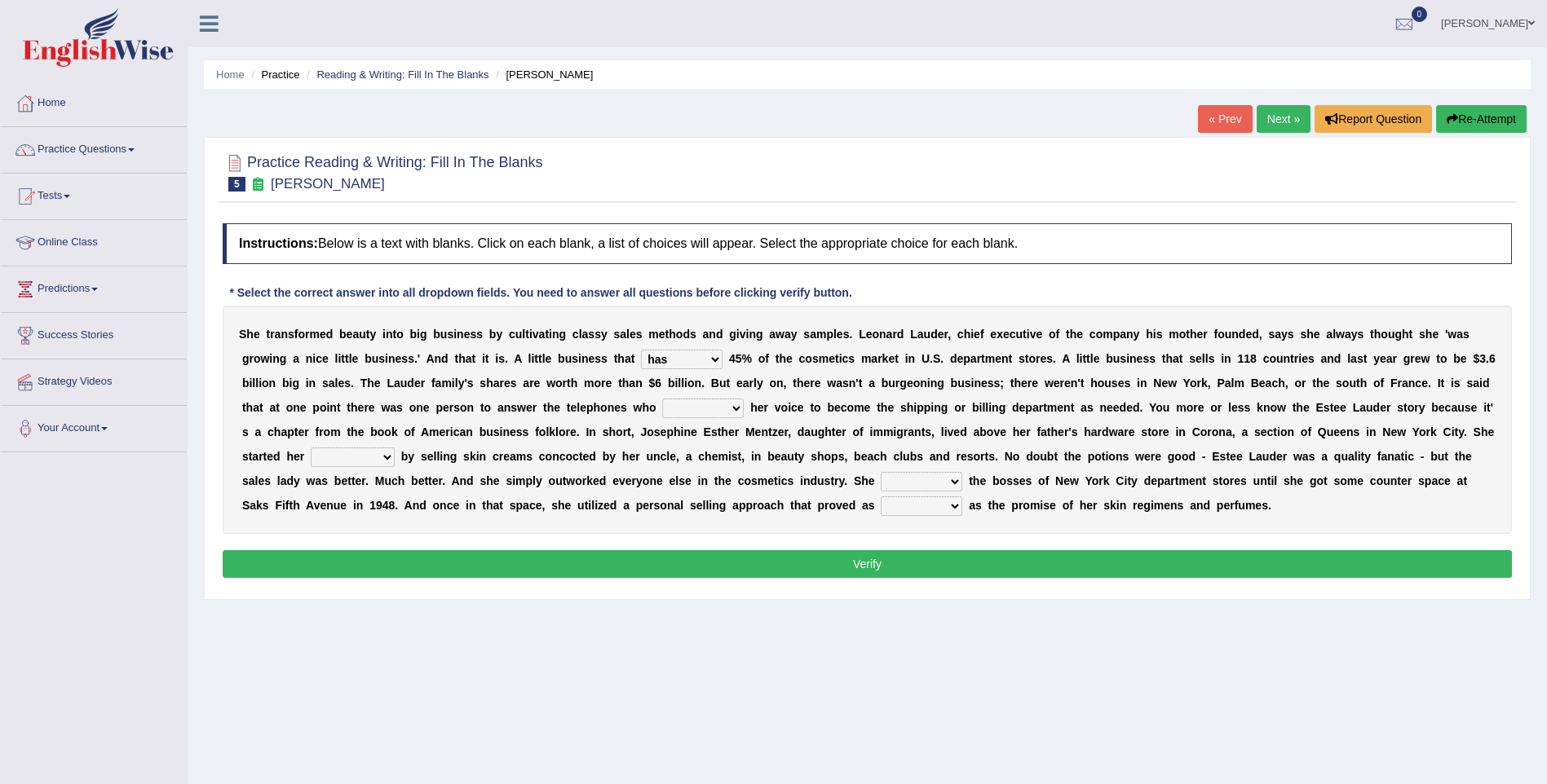
click at [641, 361] on select "has controls makes maintains" at bounding box center [681, 359] width 82 height 19
click at [641, 350] on select "has controls makes maintains" at bounding box center [681, 359] width 82 height 19
click at [641, 356] on select "has controls makes maintains" at bounding box center [681, 359] width 82 height 19
click at [641, 350] on select "has controls makes maintains" at bounding box center [681, 359] width 82 height 19
click at [641, 360] on select "has controls makes maintains" at bounding box center [681, 359] width 82 height 19
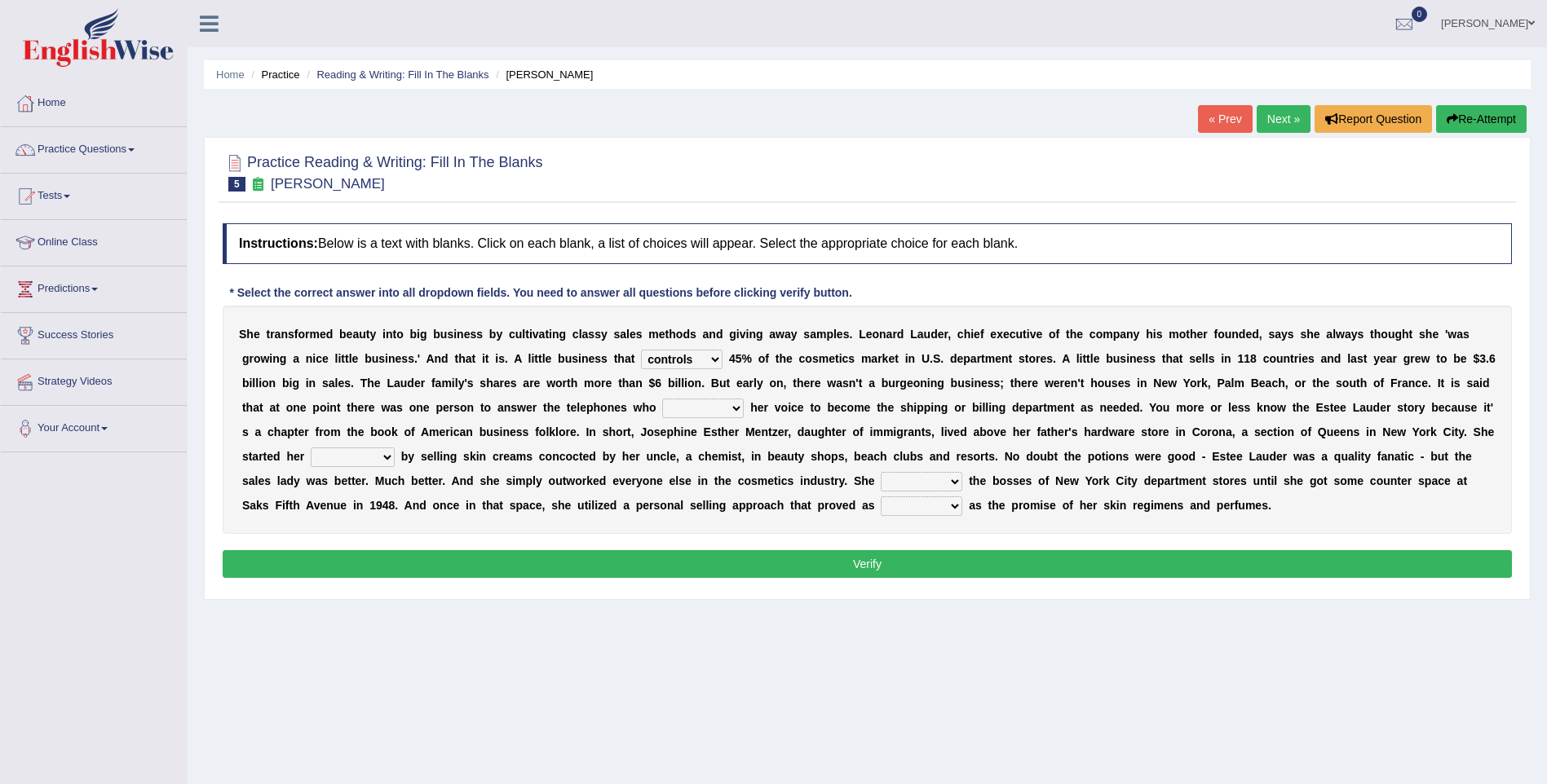
click at [641, 350] on select "has controls makes maintains" at bounding box center [681, 359] width 82 height 19
select select "maintains"
click at [641, 350] on select "has controls makes maintains" at bounding box center [681, 359] width 82 height 19
click at [662, 405] on select "switched changed raised used" at bounding box center [703, 408] width 82 height 19
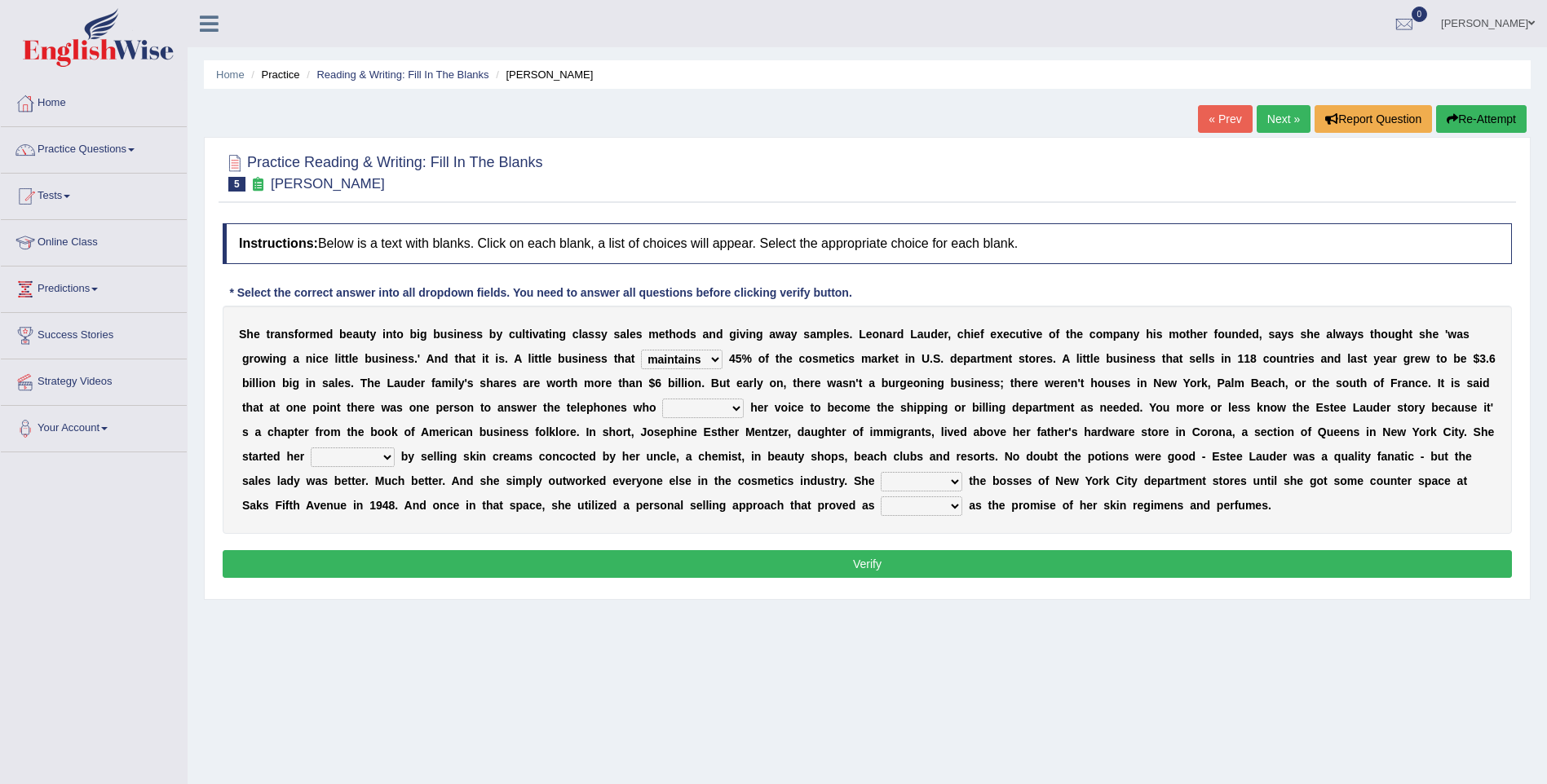
select select "used"
click at [662, 398] on select "switched changed raised used" at bounding box center [703, 408] width 82 height 19
click at [395, 448] on select "job institute companion enterprise" at bounding box center [353, 457] width 84 height 19
select select "enterprise"
click at [395, 448] on select "job institute companion enterprise" at bounding box center [353, 457] width 84 height 19
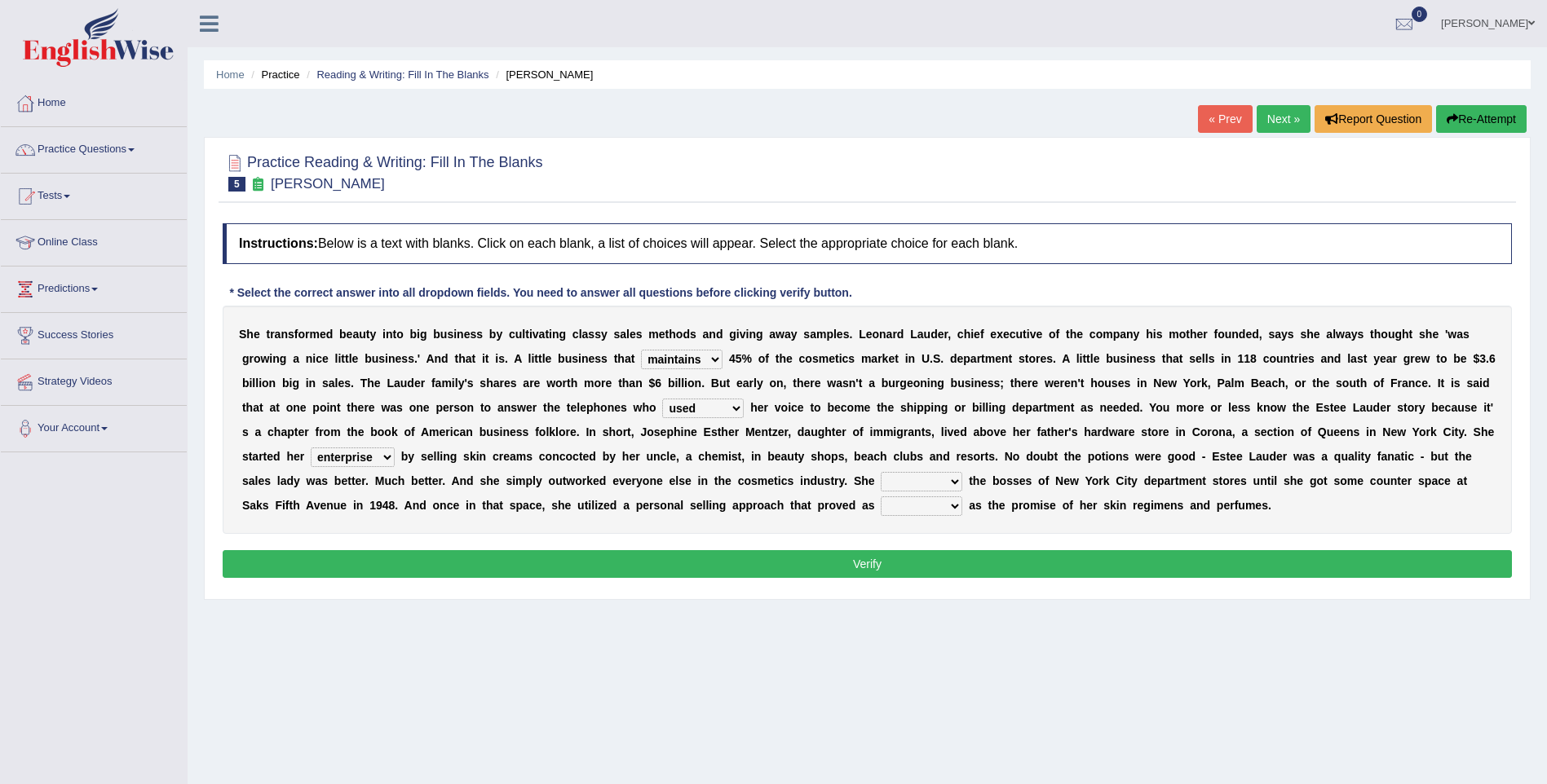
click at [880, 472] on select "stated bridged stalked heaved" at bounding box center [921, 481] width 82 height 19
select select "stalked"
click at [880, 472] on select "stated bridged stalked heaved" at bounding box center [921, 481] width 82 height 19
click at [880, 504] on select "potent ruthless potential expensive" at bounding box center [921, 506] width 82 height 19
select select "potential"
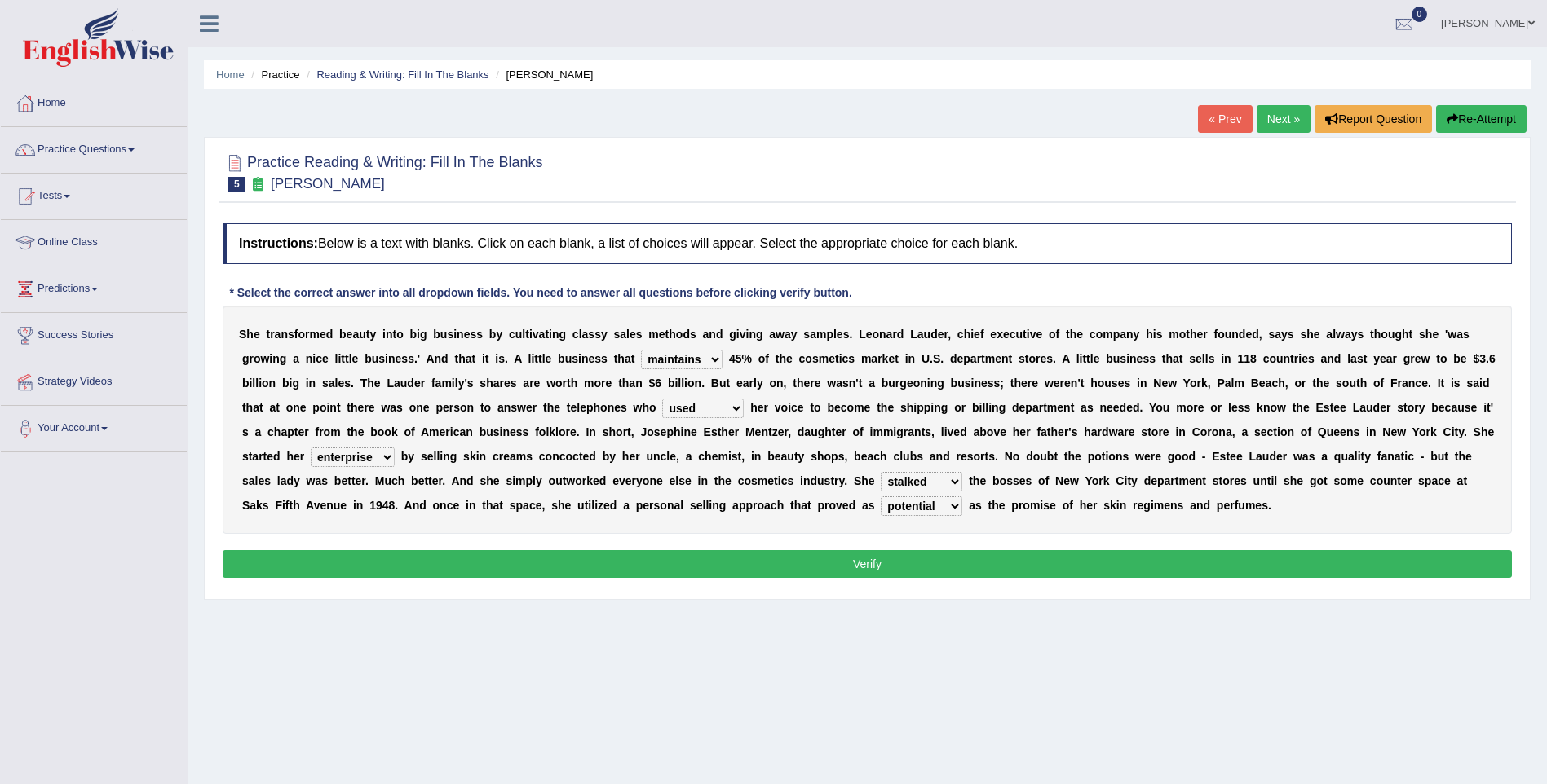
click at [880, 496] on select "potent ruthless potential expensive" at bounding box center [921, 506] width 82 height 19
click at [328, 558] on button "Verify" at bounding box center [866, 564] width 1289 height 27
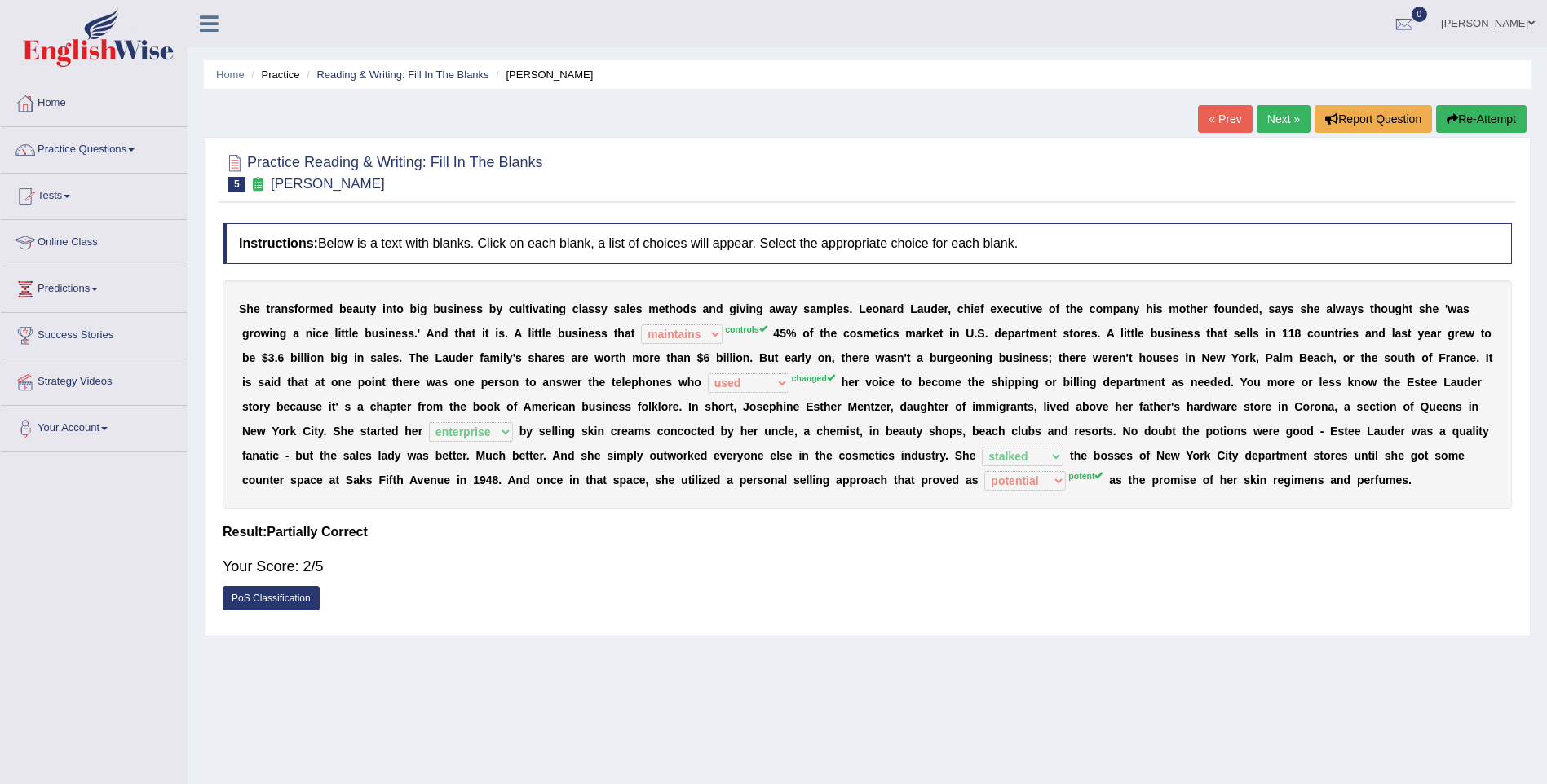
click at [263, 596] on link "PoS Classification" at bounding box center [271, 598] width 97 height 25
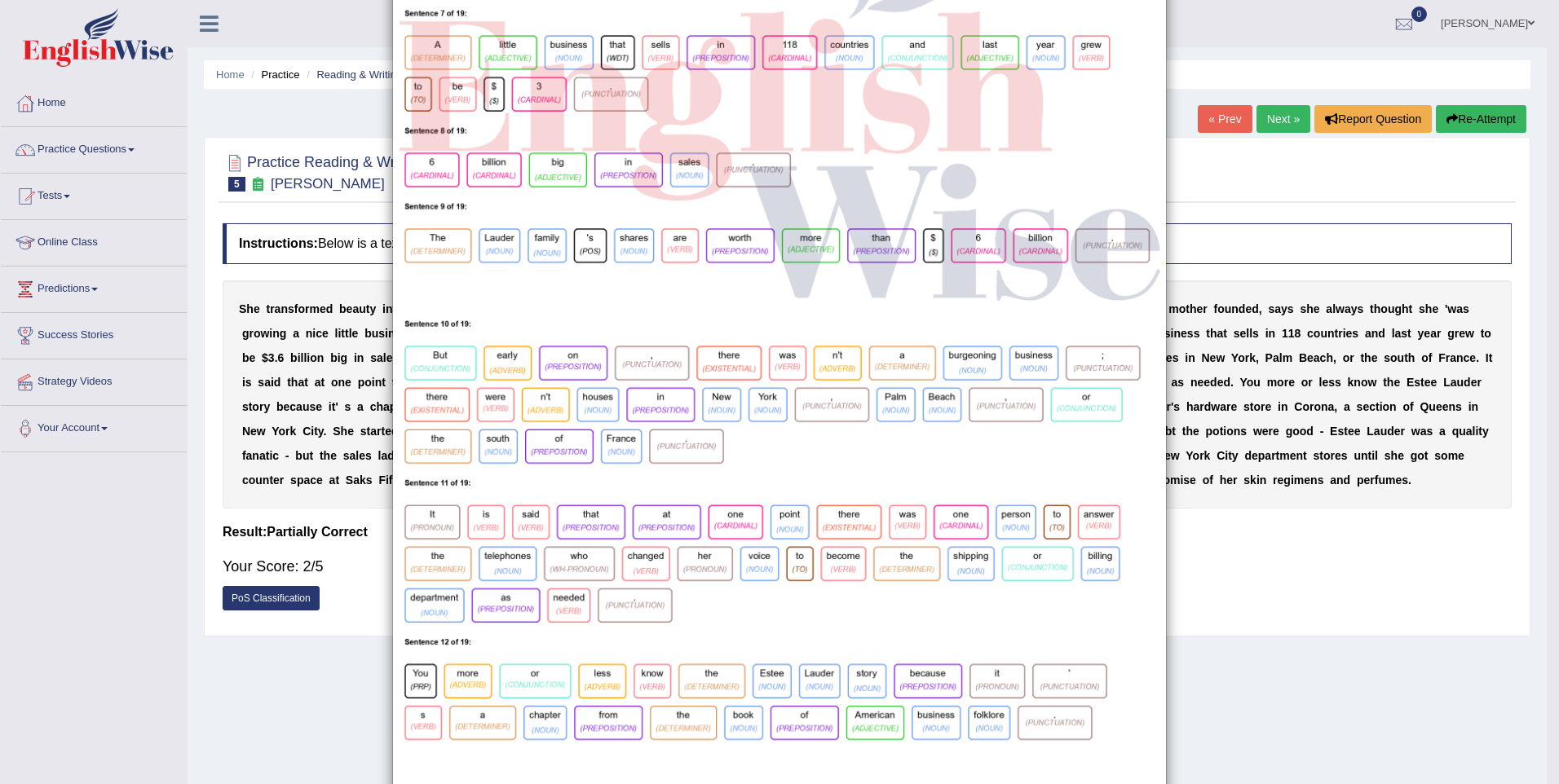
scroll to position [680, 0]
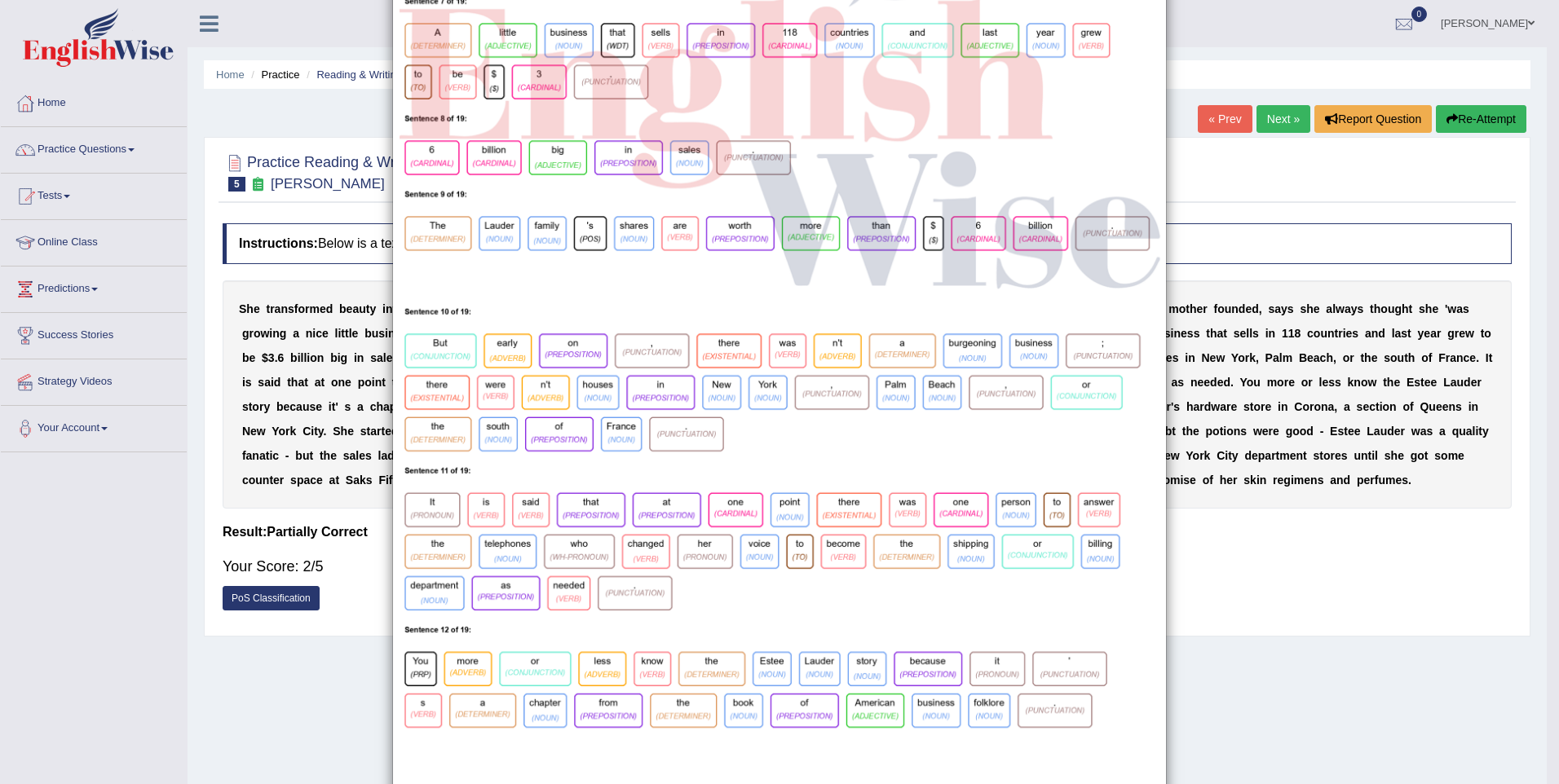
click at [326, 698] on div "×" at bounding box center [780, 112] width 1559 height 1533
click at [301, 120] on div "×" at bounding box center [780, 112] width 1559 height 1533
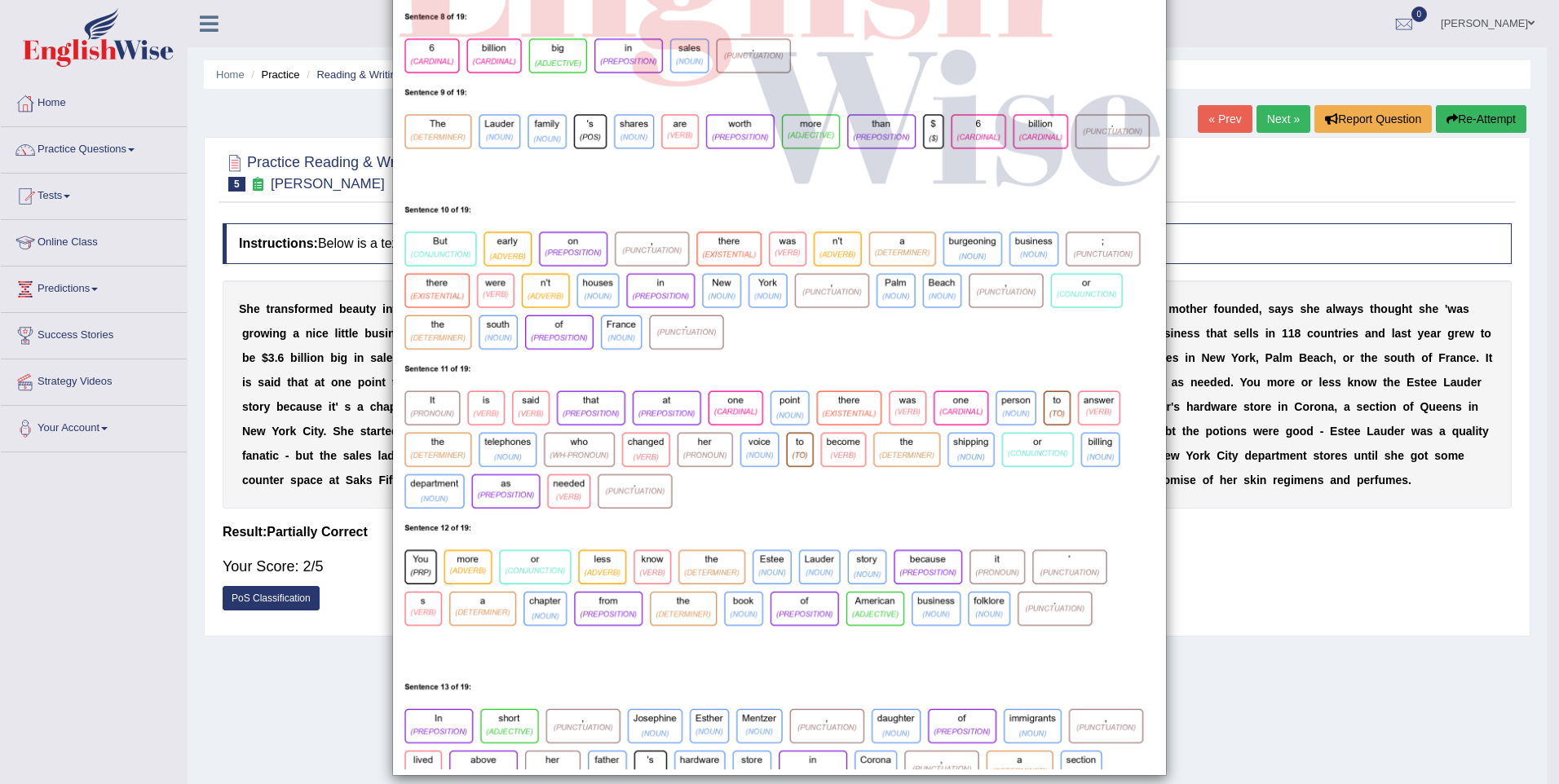
scroll to position [798, 0]
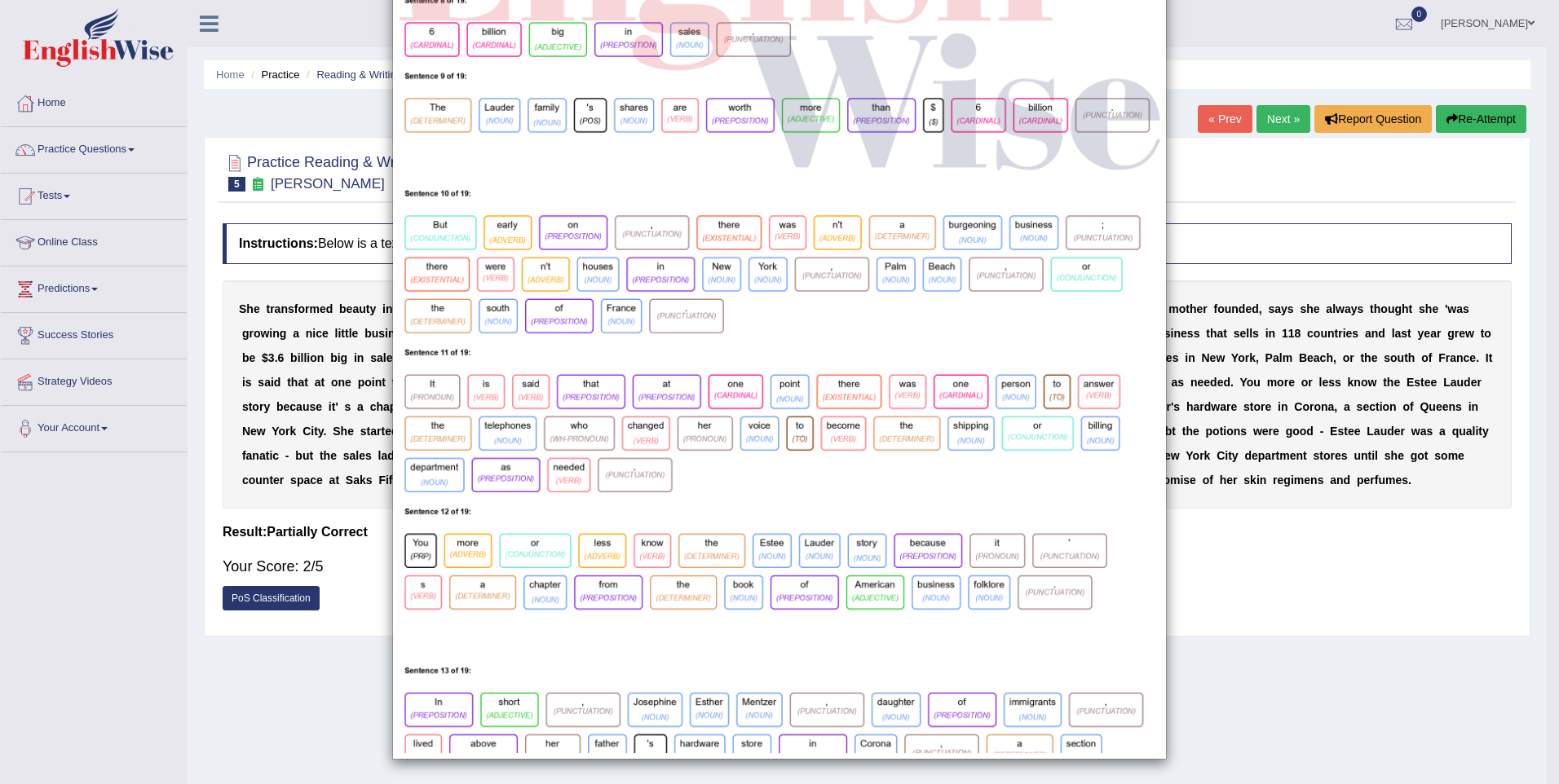
drag, startPoint x: 1281, startPoint y: 122, endPoint x: 1271, endPoint y: 122, distance: 10.0
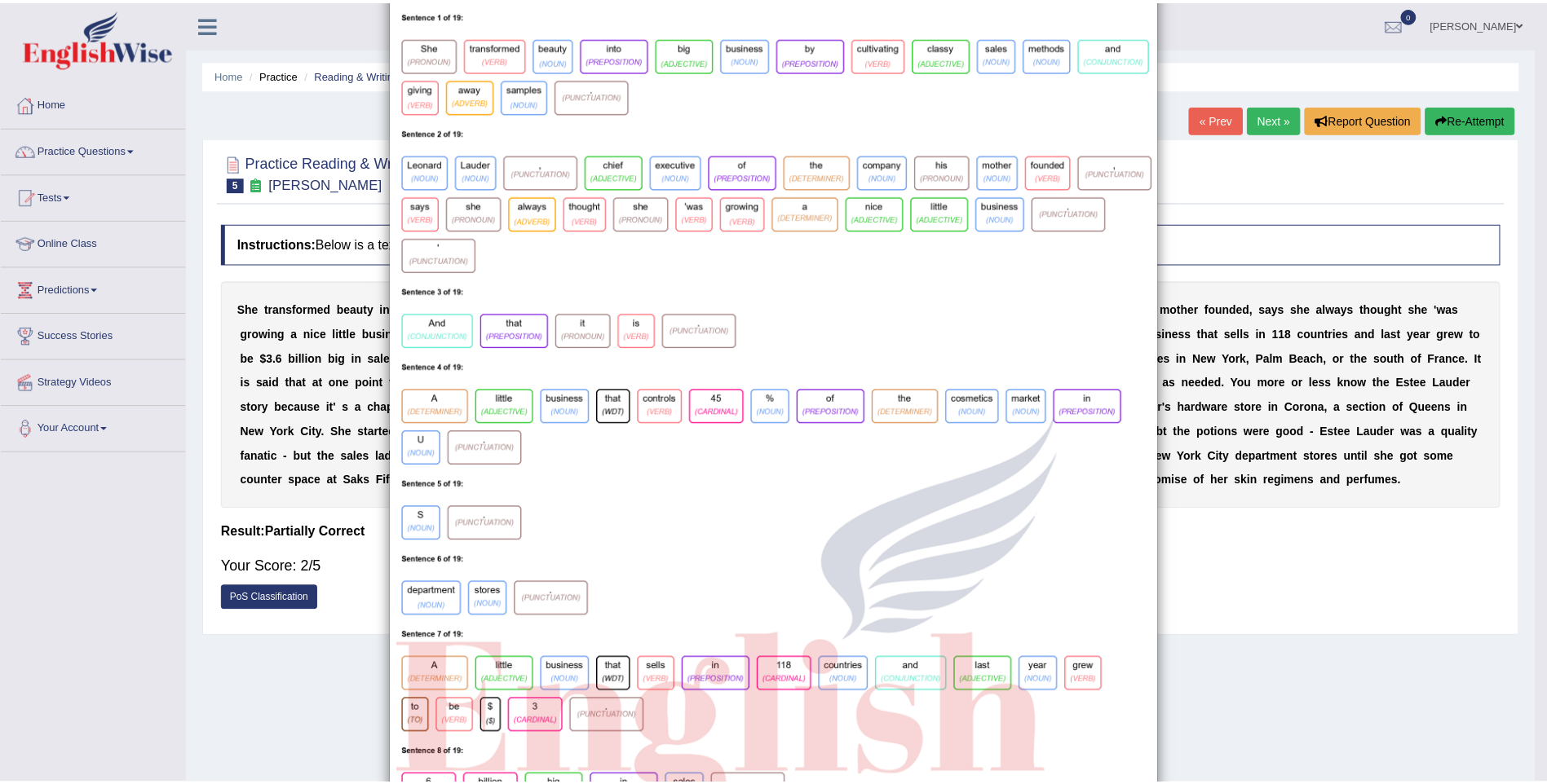
scroll to position [0, 0]
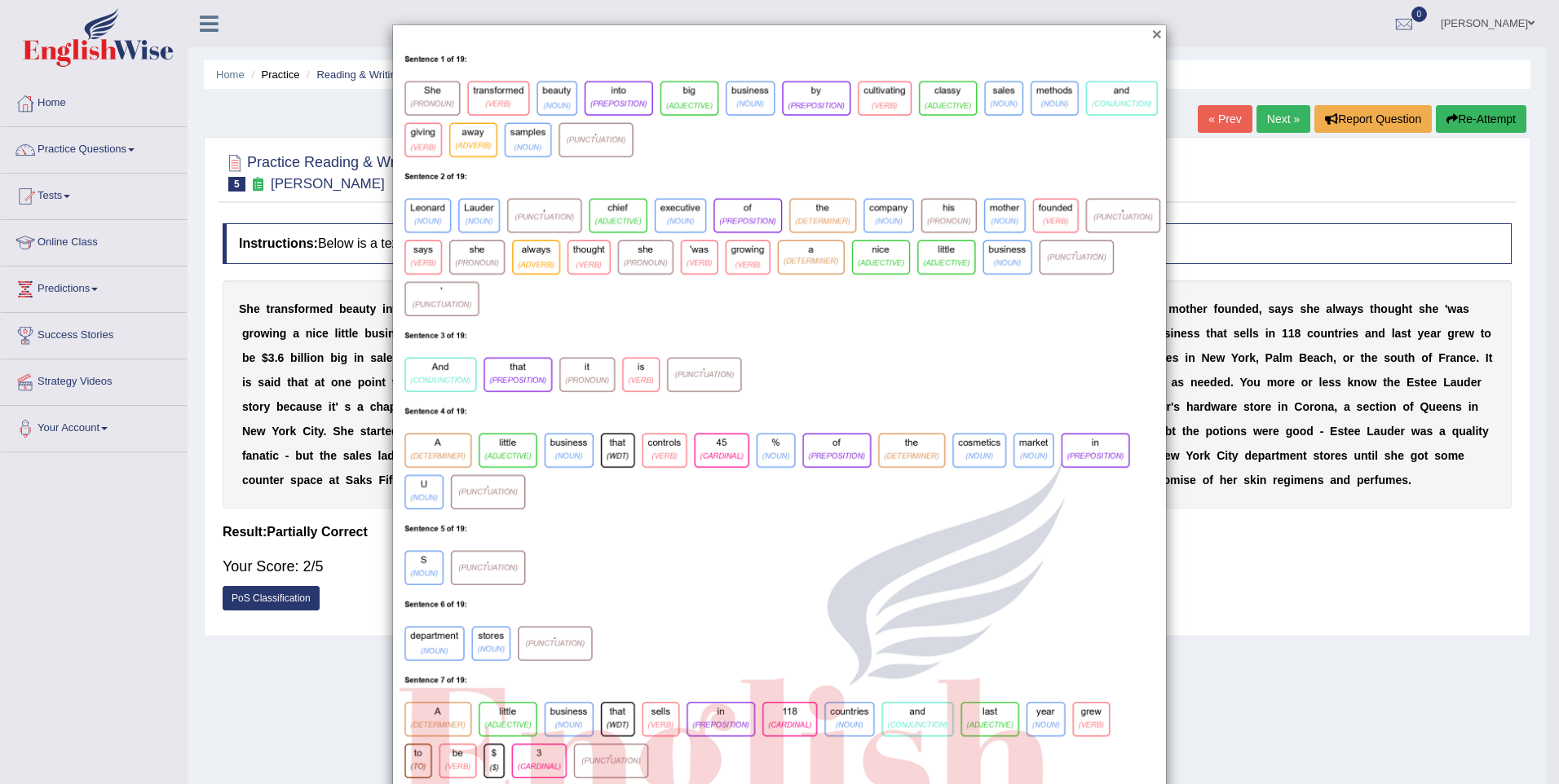
click at [1152, 26] on button "×" at bounding box center [1157, 34] width 10 height 17
